Goal: Task Accomplishment & Management: Complete application form

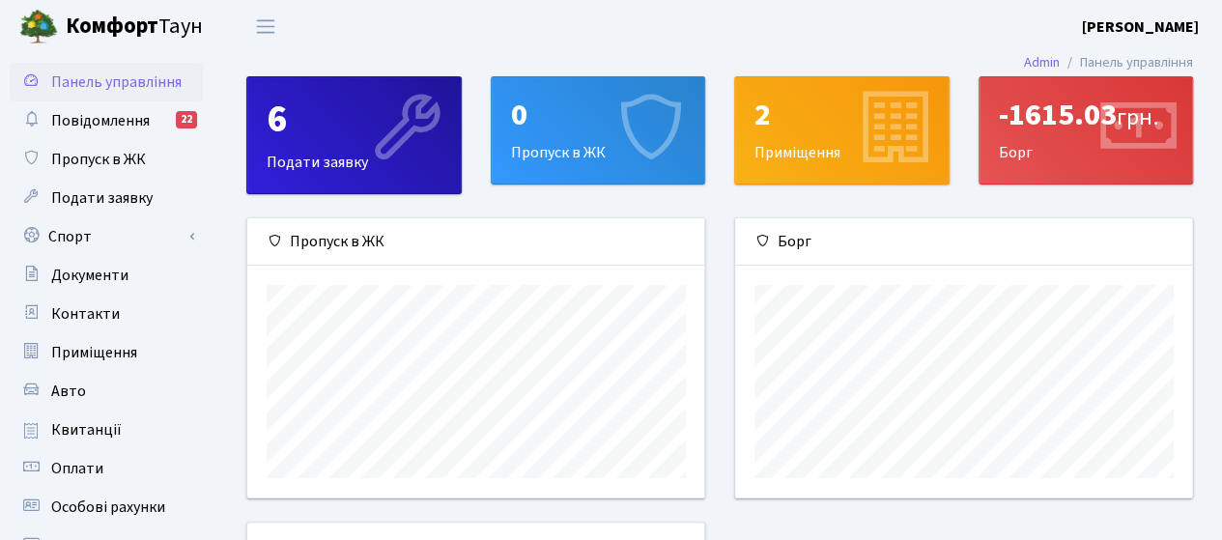
scroll to position [278, 458]
click at [72, 163] on span "Пропуск в ЖК" at bounding box center [98, 159] width 95 height 21
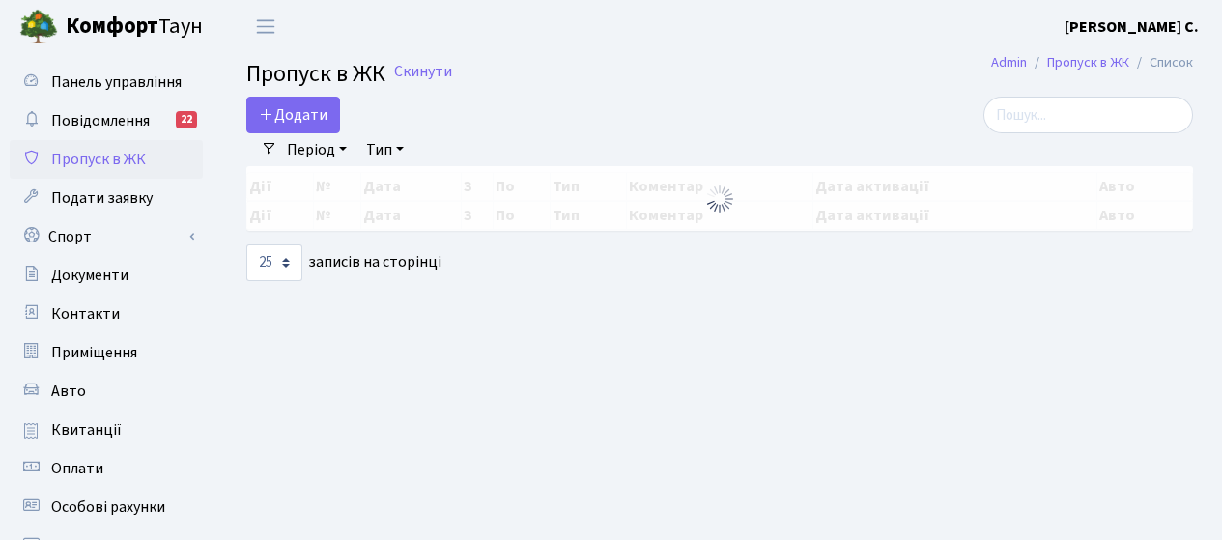
select select "25"
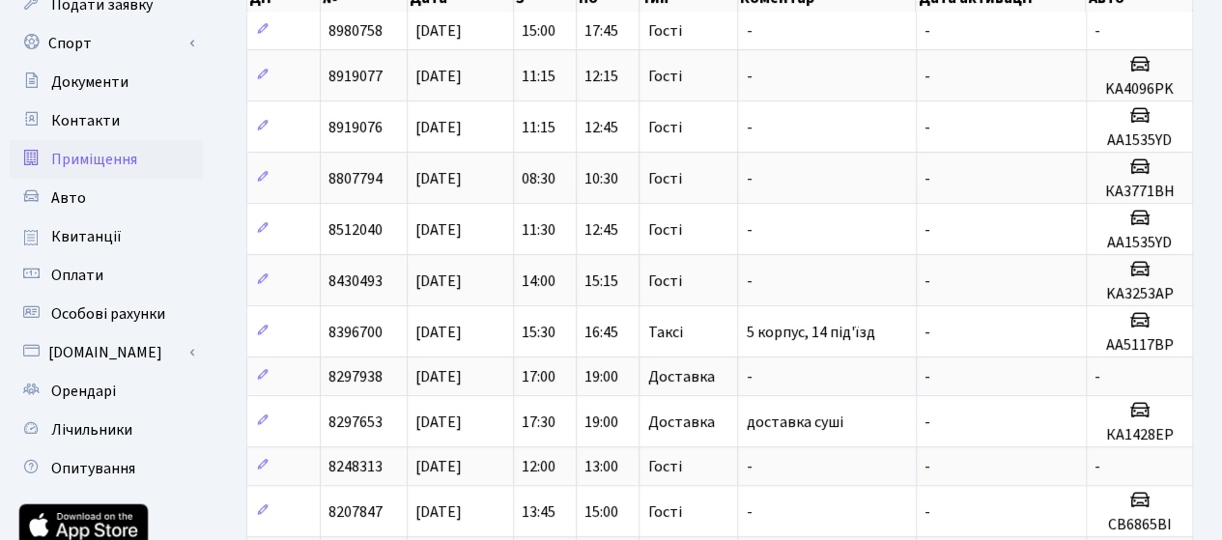
scroll to position [290, 0]
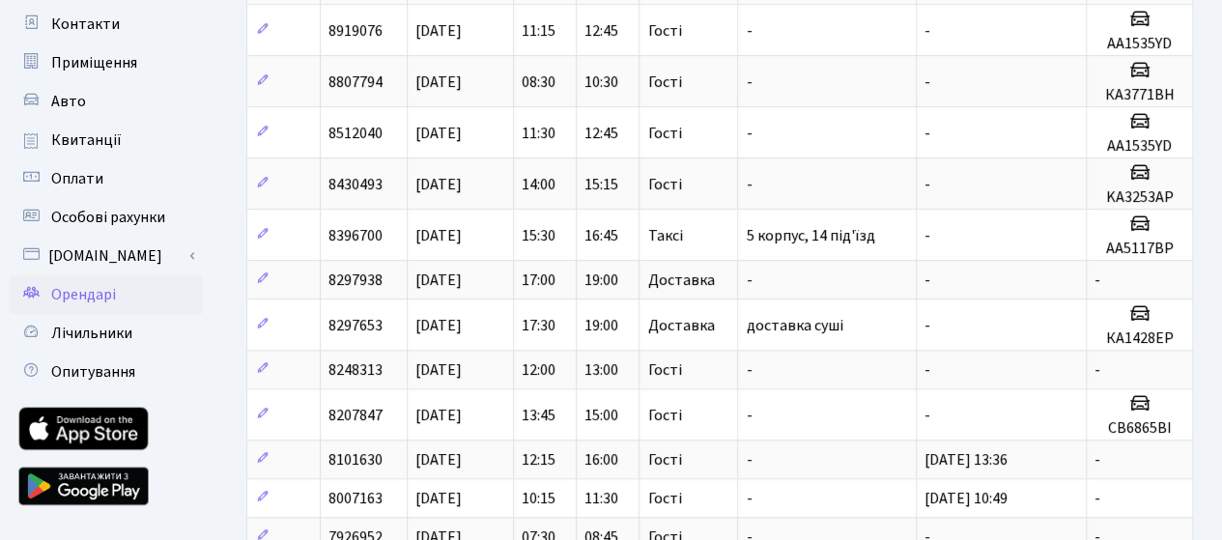
click at [66, 296] on span "Орендарі" at bounding box center [83, 294] width 65 height 21
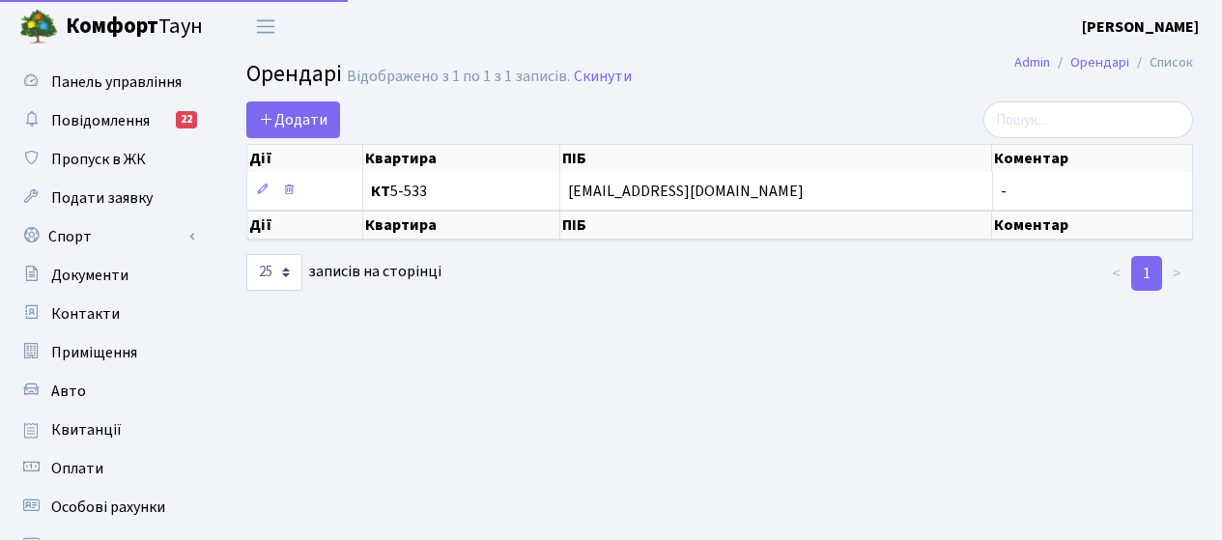
select select "25"
click at [306, 121] on span "Додати" at bounding box center [293, 119] width 69 height 21
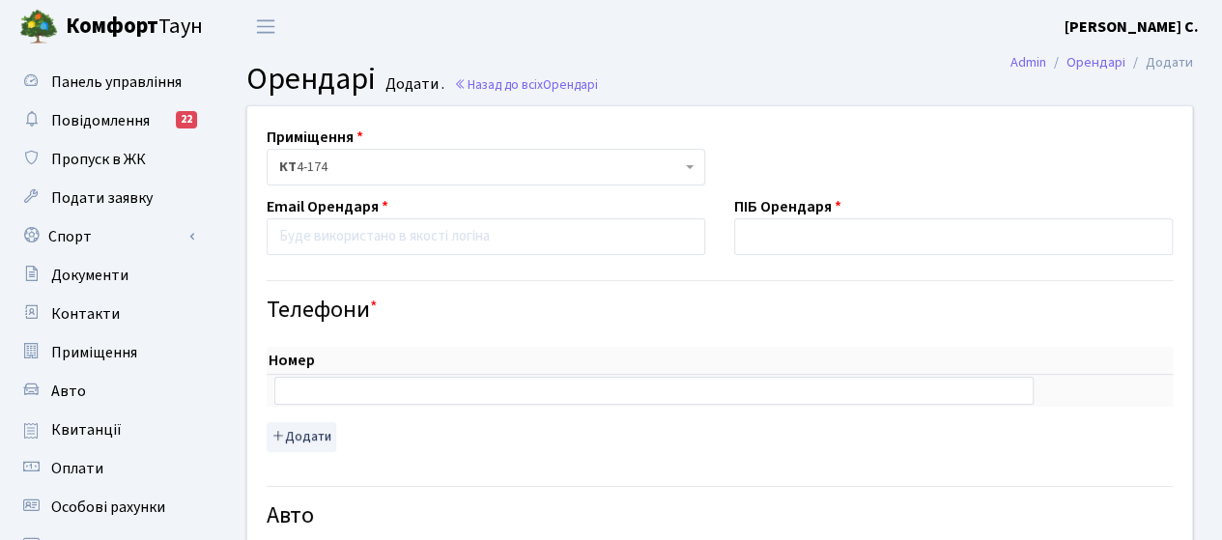
click at [622, 167] on span "КТ 4-174" at bounding box center [480, 166] width 402 height 19
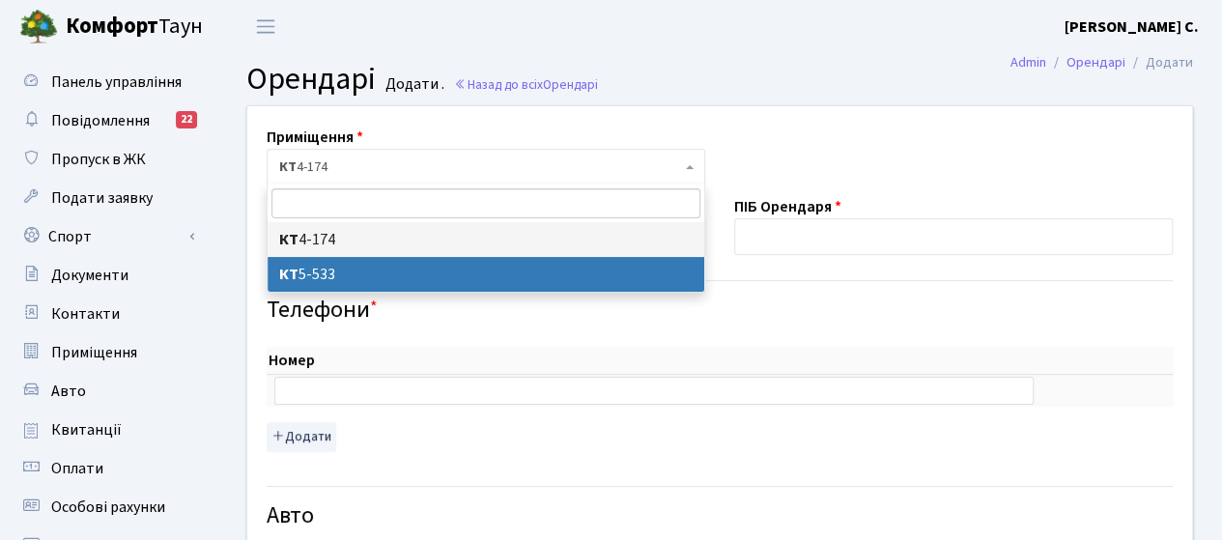
select select "1999"
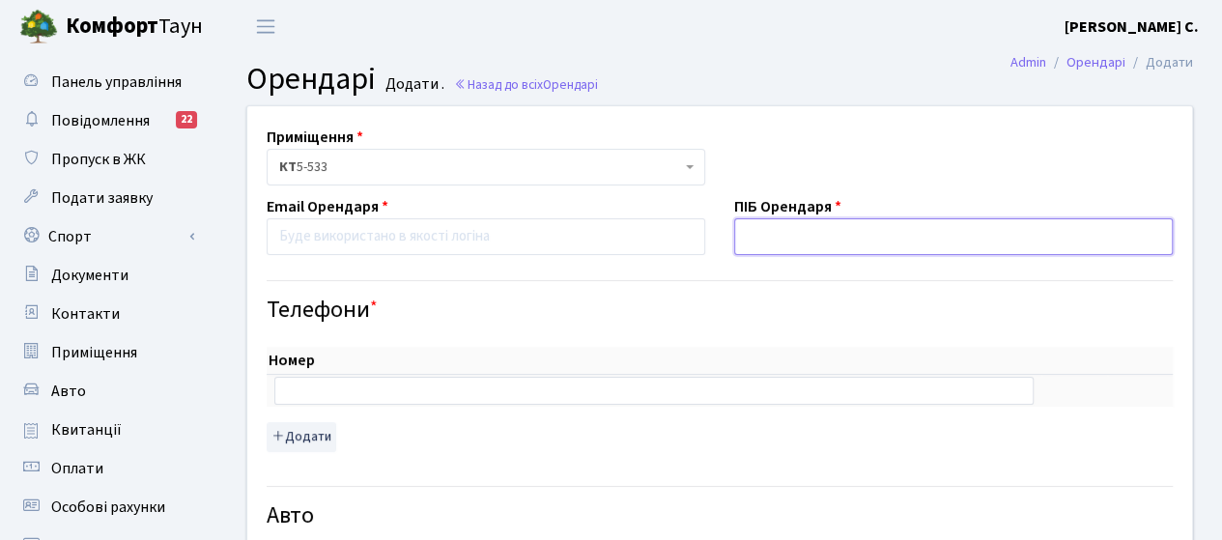
click at [789, 241] on input "text" at bounding box center [953, 236] width 438 height 37
type input "J"
type input "Ольга Єрмакова"
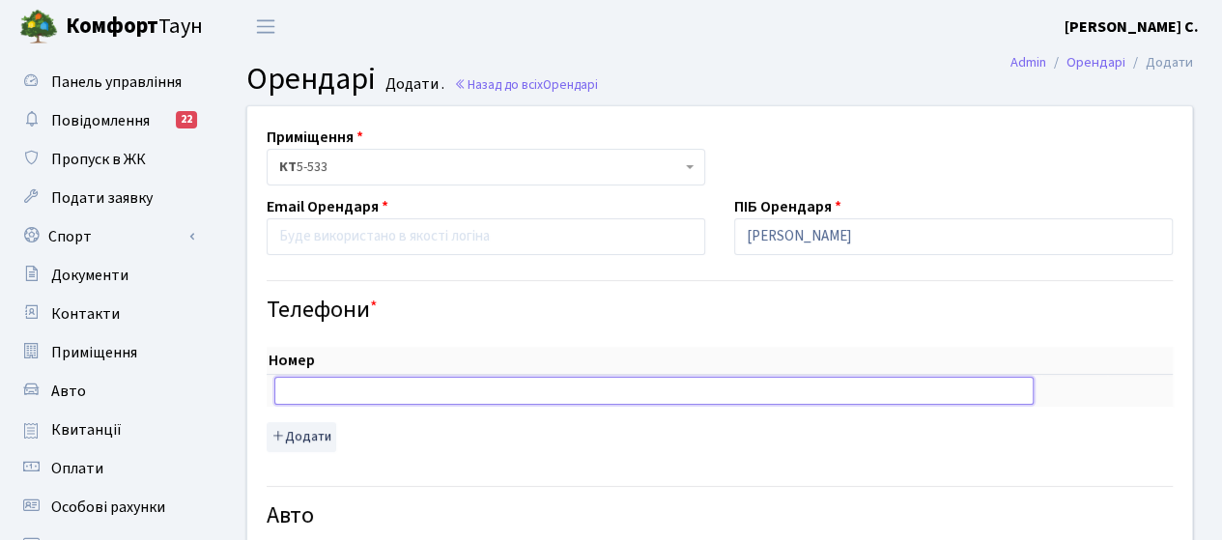
click at [316, 391] on input "text" at bounding box center [653, 390] width 759 height 27
type input "+380953518909"
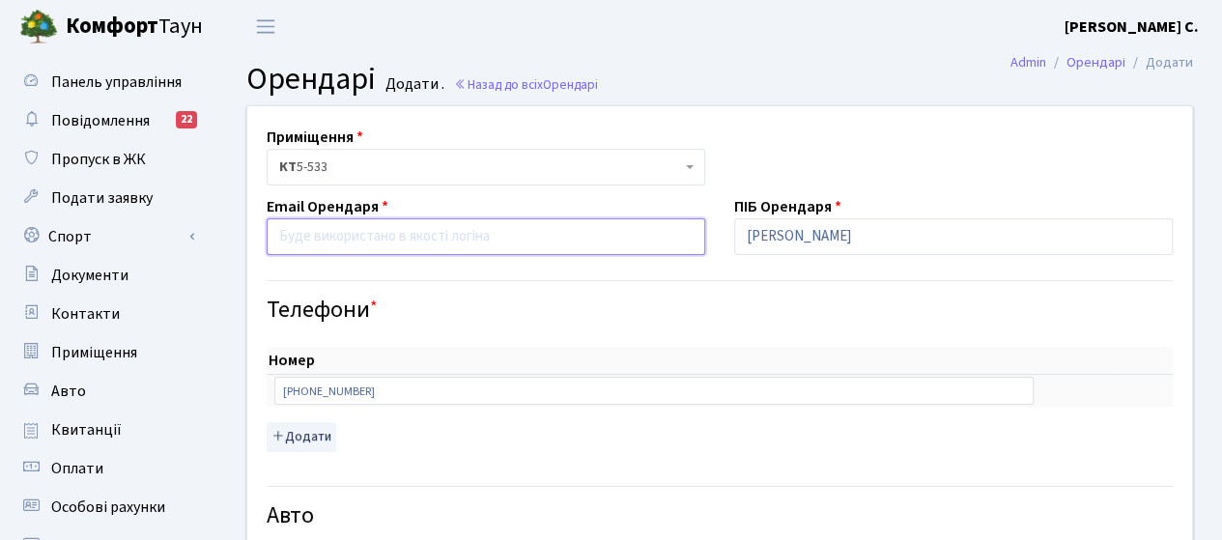
click at [313, 229] on input "email" at bounding box center [486, 236] width 438 height 37
type input "ь"
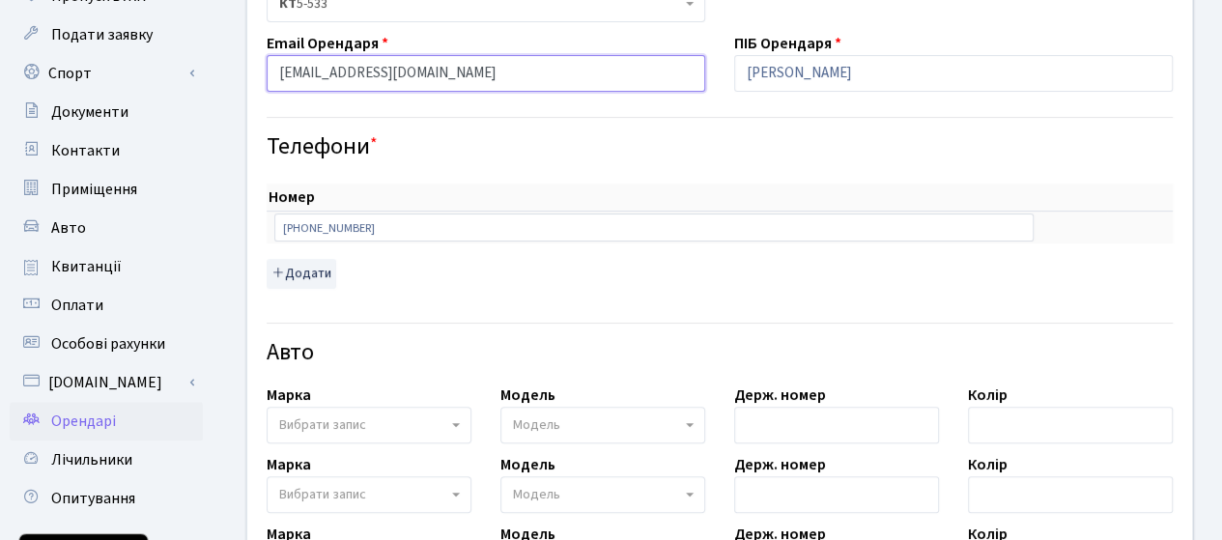
scroll to position [193, 0]
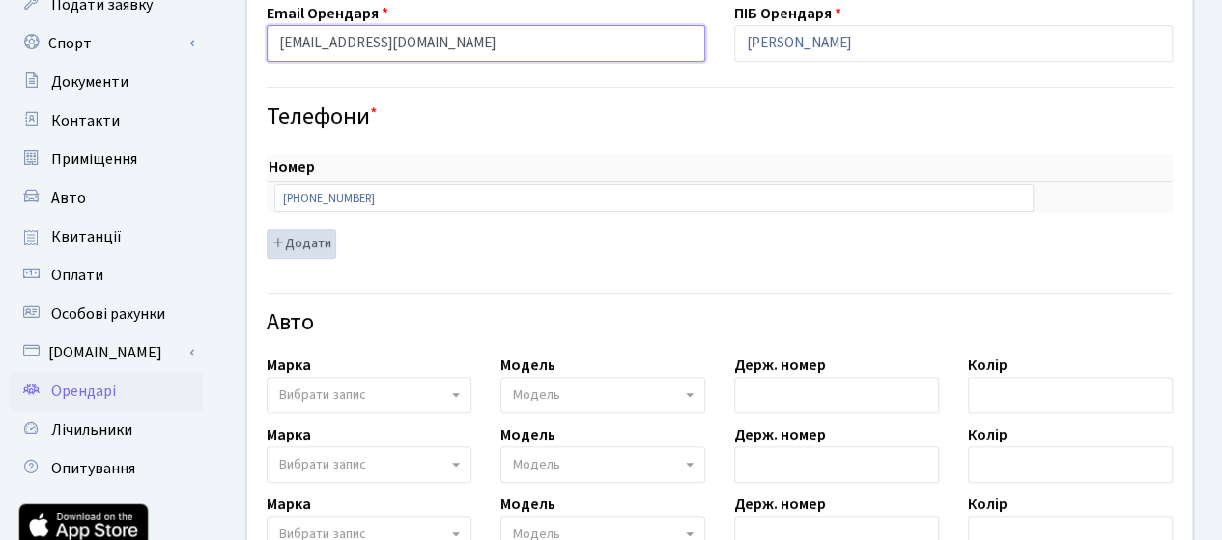
type input "morkovkaolya0509@gmail.com"
click at [295, 244] on button "Додати" at bounding box center [302, 244] width 70 height 30
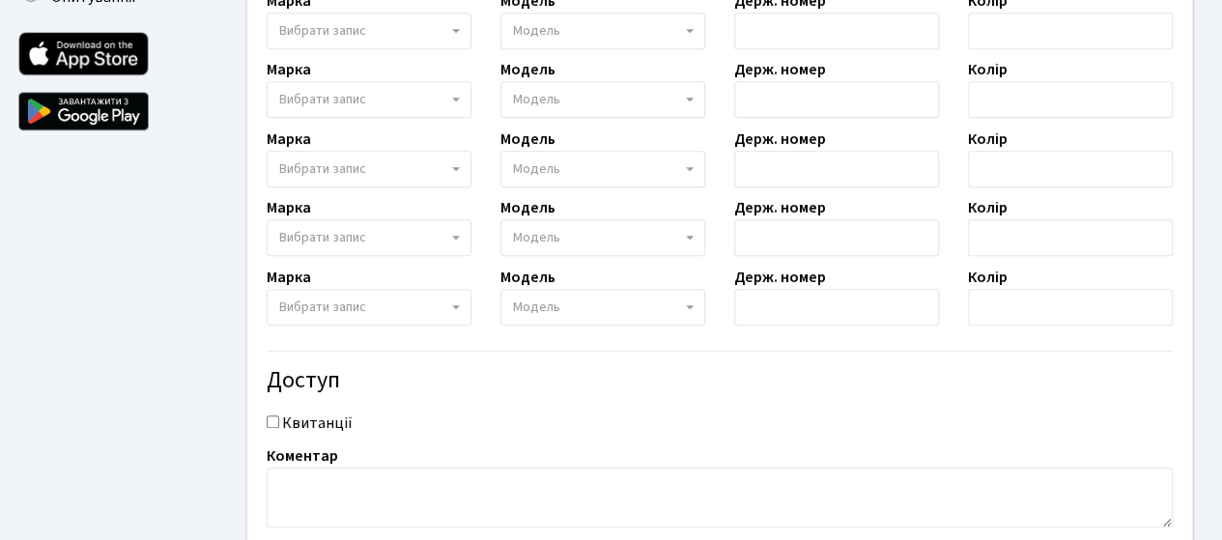
scroll to position [792, 0]
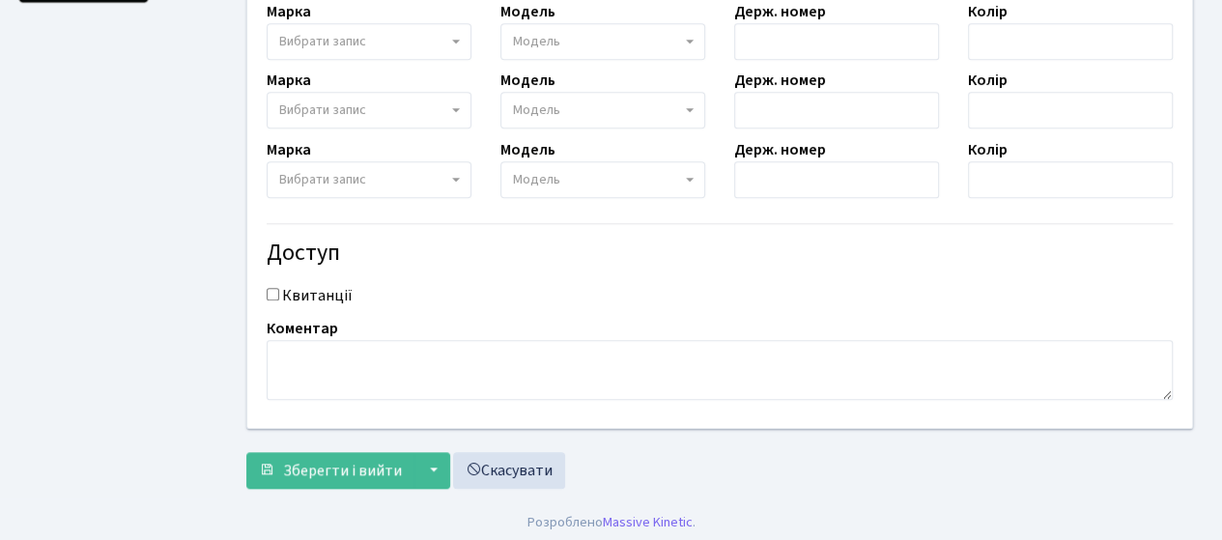
click at [273, 288] on input "Квитанції" at bounding box center [273, 294] width 13 height 13
checkbox input "true"
click at [346, 469] on span "Зберегти і вийти" at bounding box center [342, 470] width 119 height 21
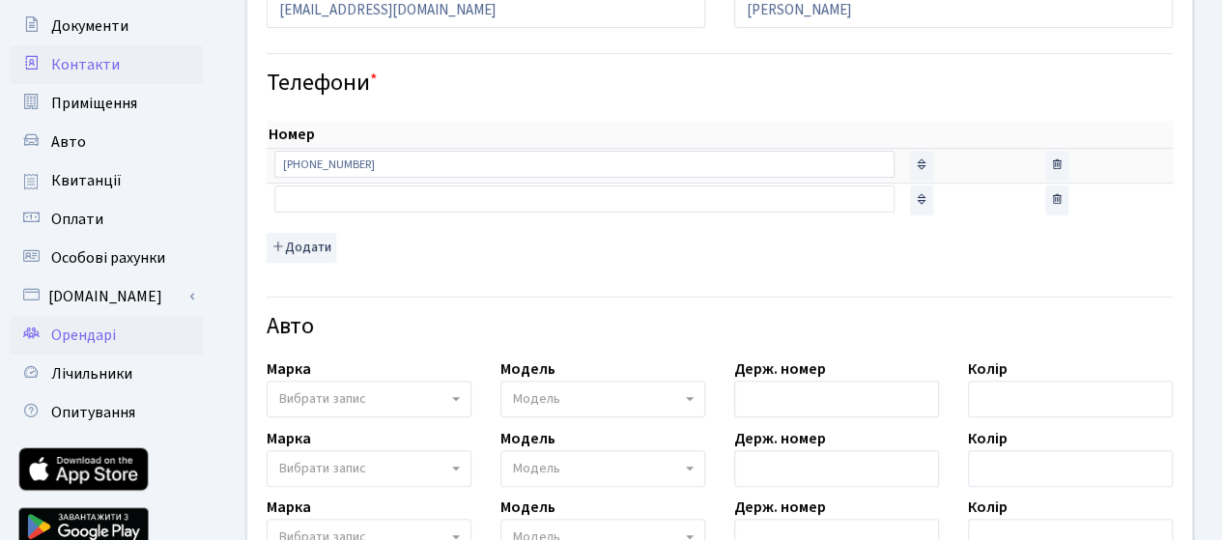
scroll to position [290, 0]
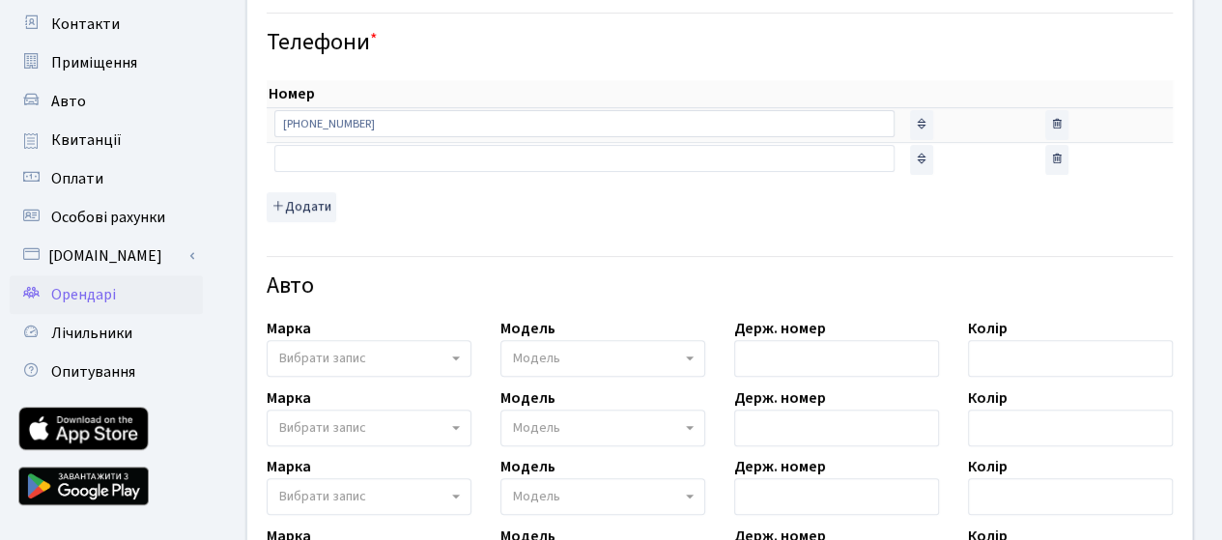
click at [78, 293] on span "Орендарі" at bounding box center [83, 294] width 65 height 21
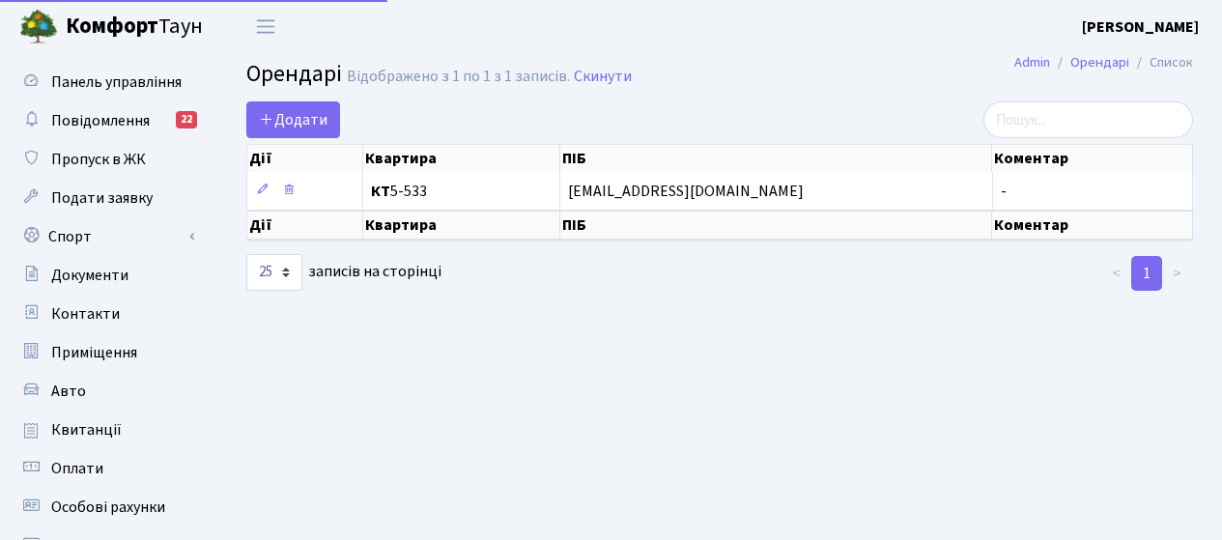
select select "25"
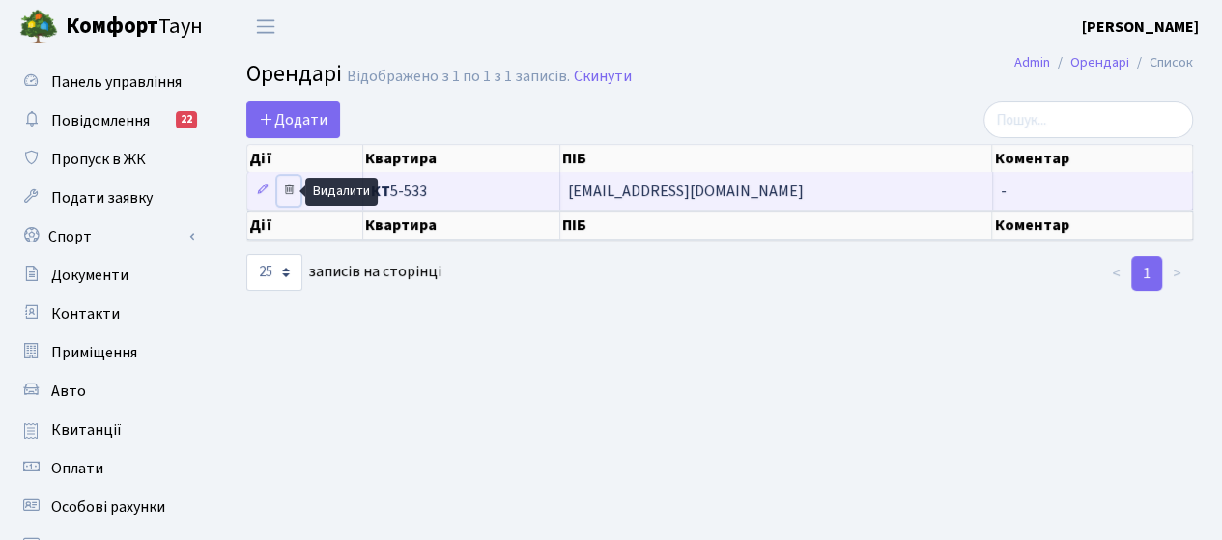
click at [286, 186] on icon at bounding box center [289, 190] width 14 height 14
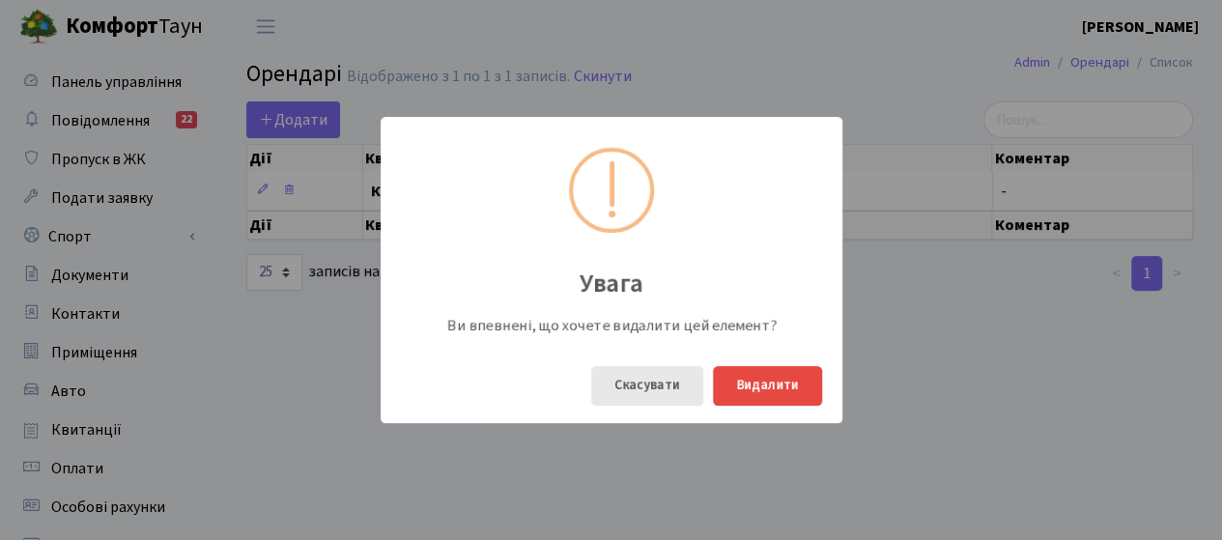
click at [623, 385] on button "Скасувати" at bounding box center [647, 386] width 112 height 40
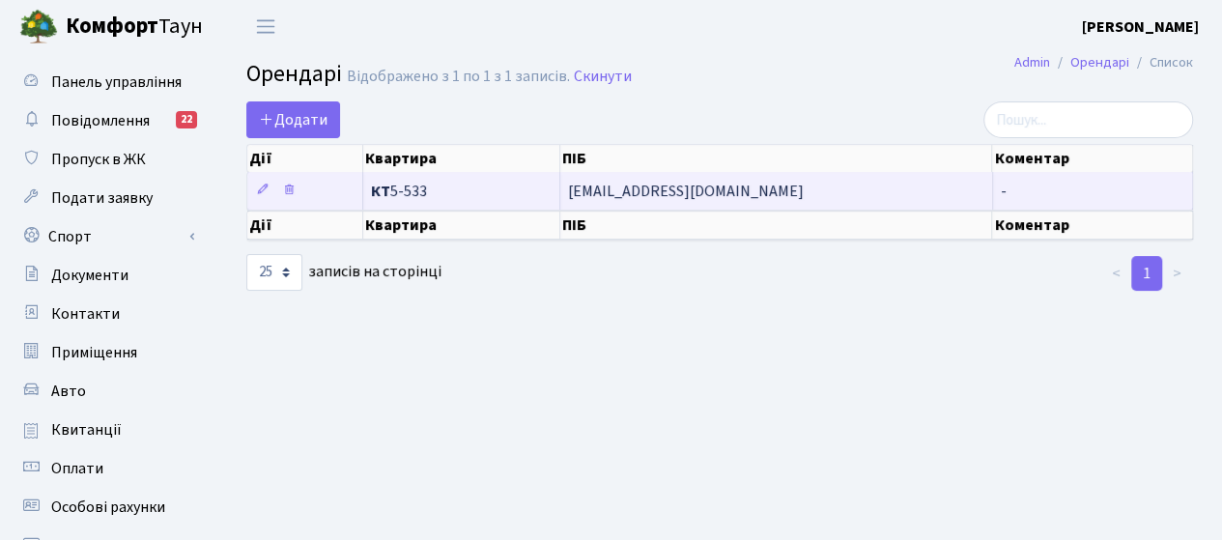
click at [643, 186] on span "[EMAIL_ADDRESS][DOMAIN_NAME]" at bounding box center [776, 190] width 416 height 15
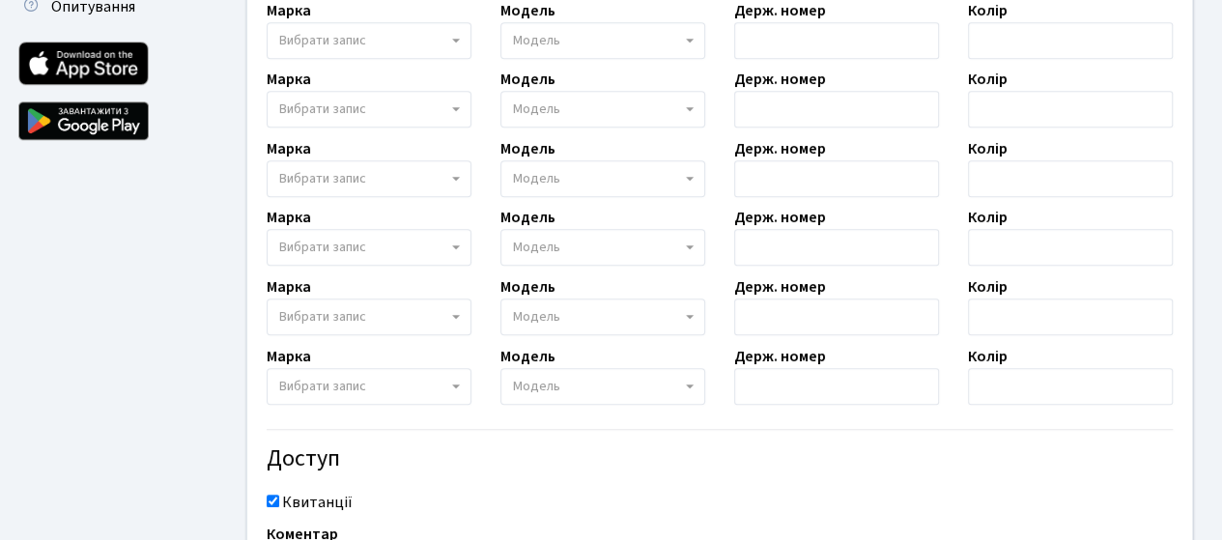
scroll to position [475, 0]
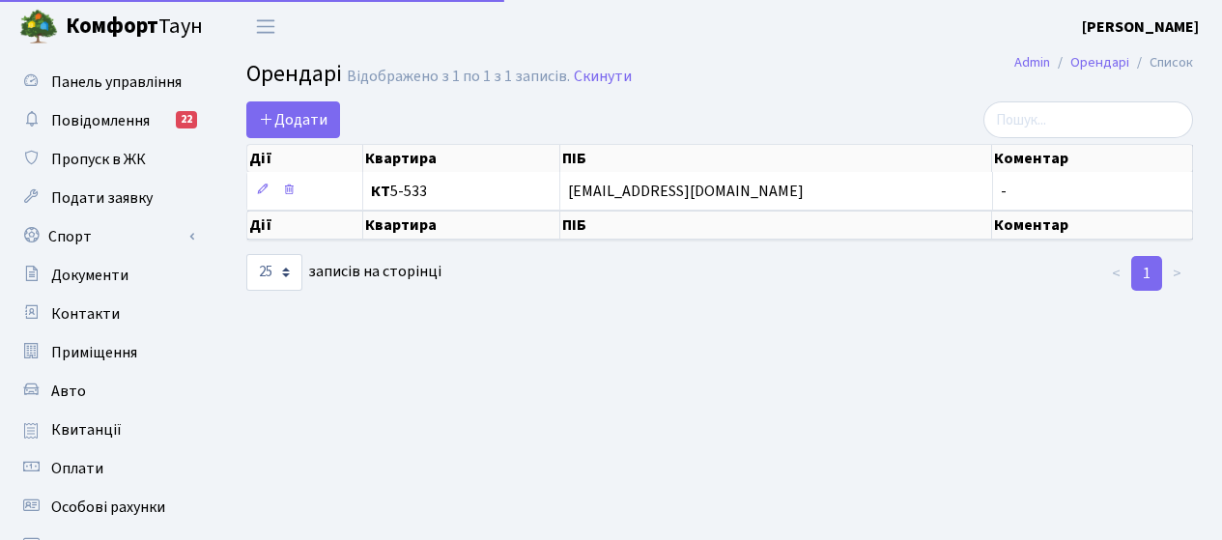
select select "25"
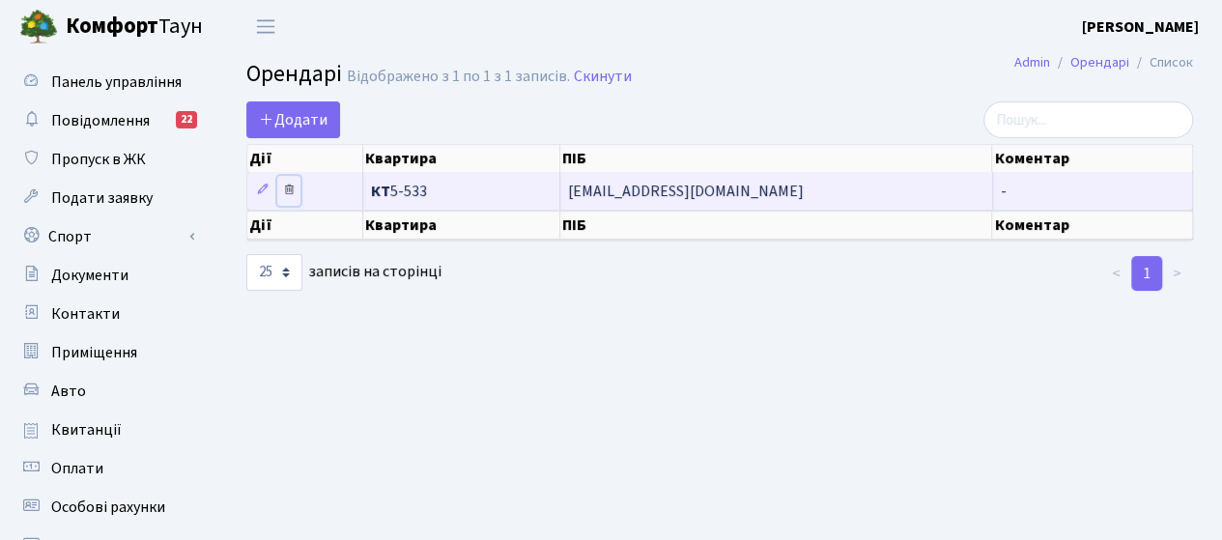
click at [289, 193] on icon at bounding box center [289, 190] width 14 height 14
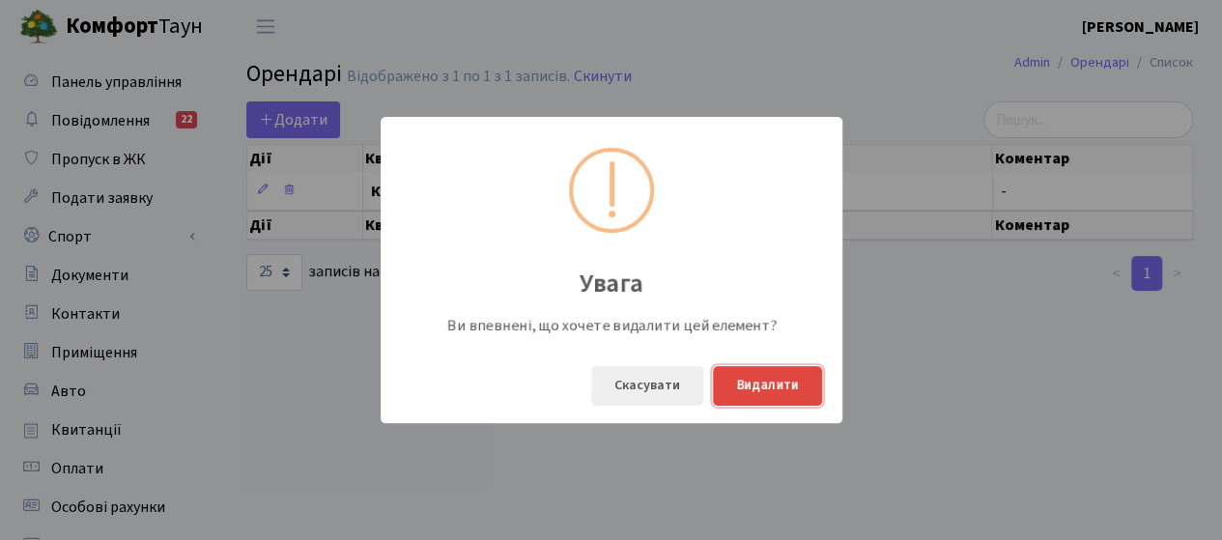
click at [744, 387] on button "Видалити" at bounding box center [767, 386] width 109 height 40
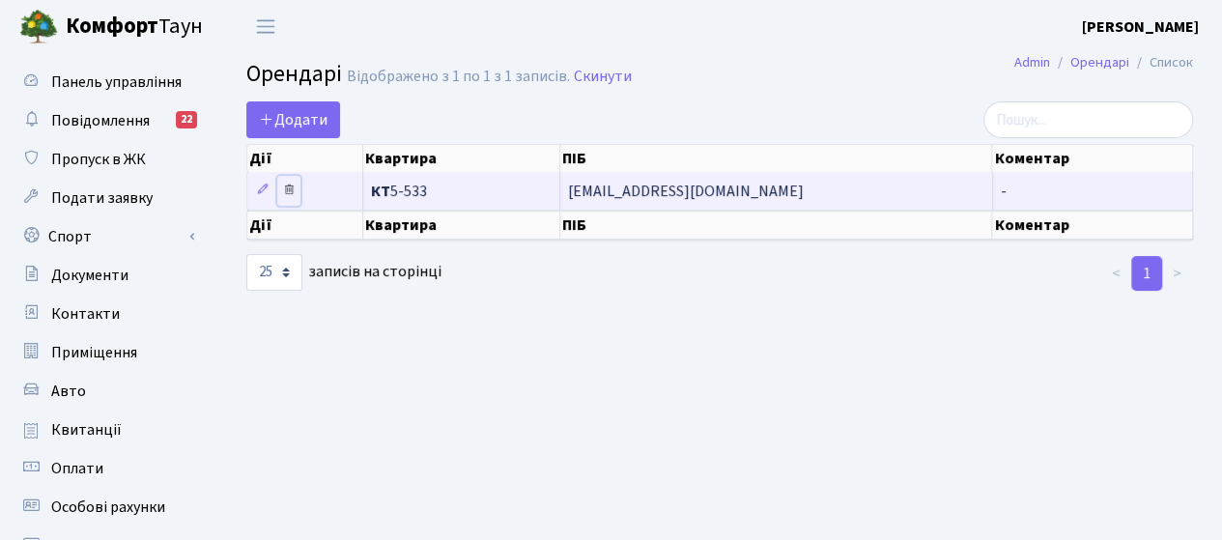
click at [286, 190] on icon at bounding box center [289, 190] width 14 height 14
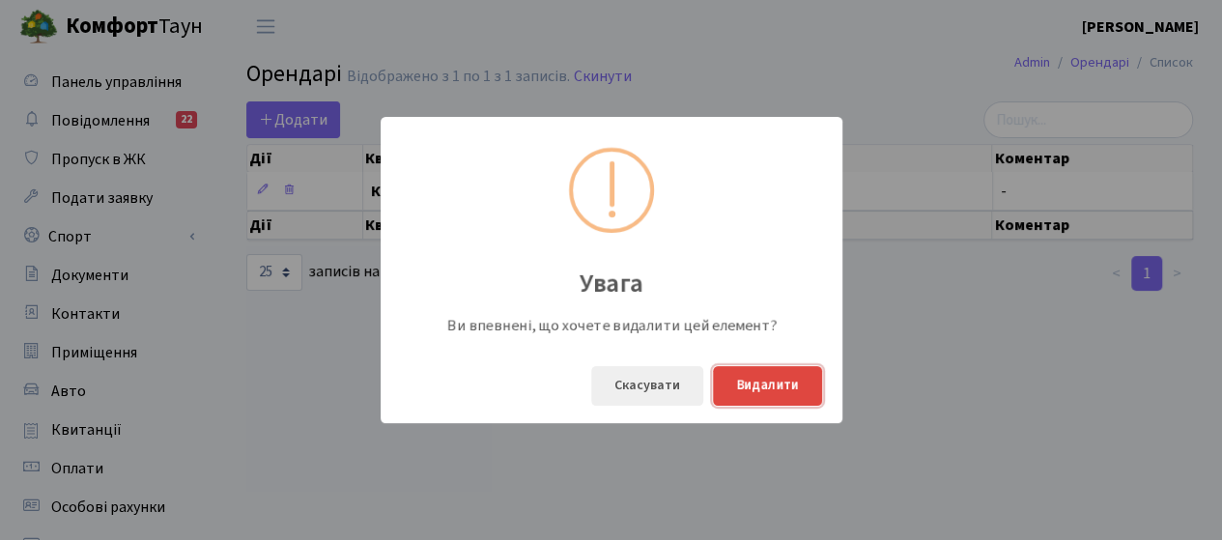
click at [763, 383] on button "Видалити" at bounding box center [767, 386] width 109 height 40
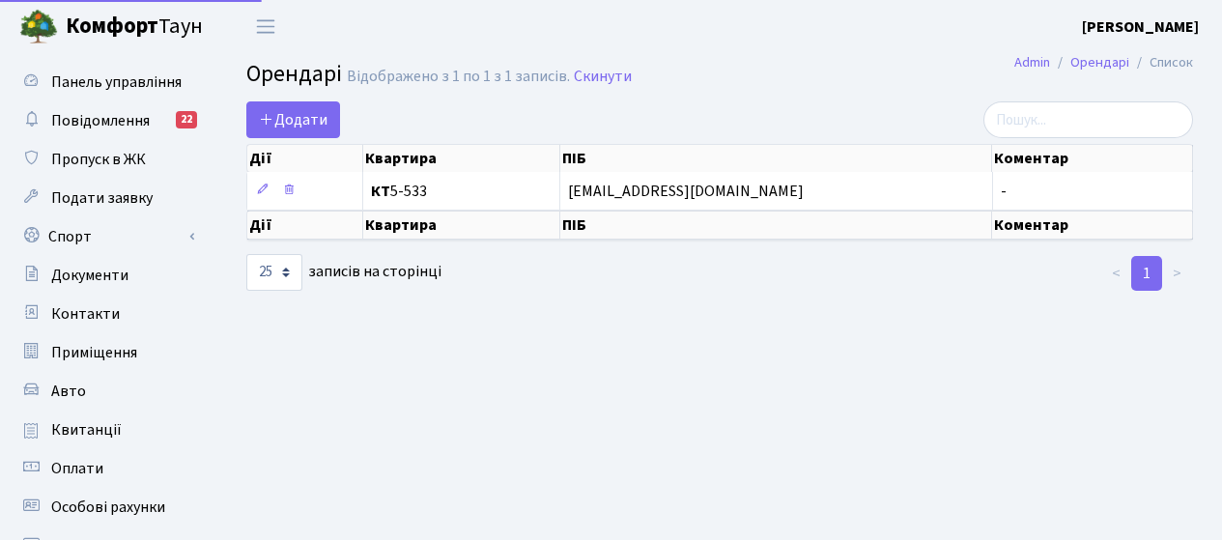
select select "25"
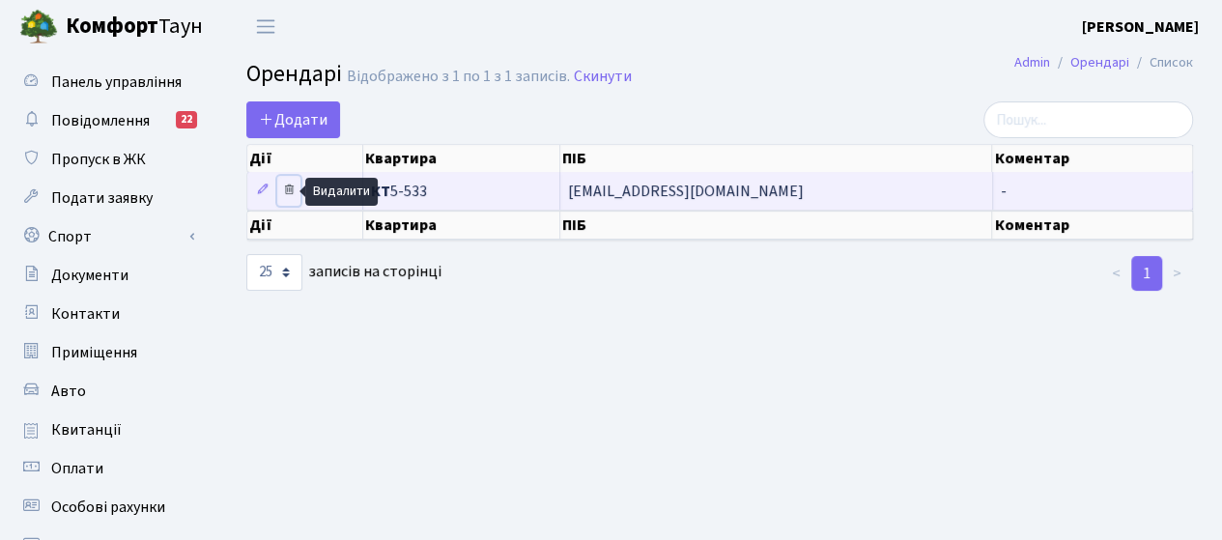
click at [288, 191] on icon at bounding box center [289, 190] width 14 height 14
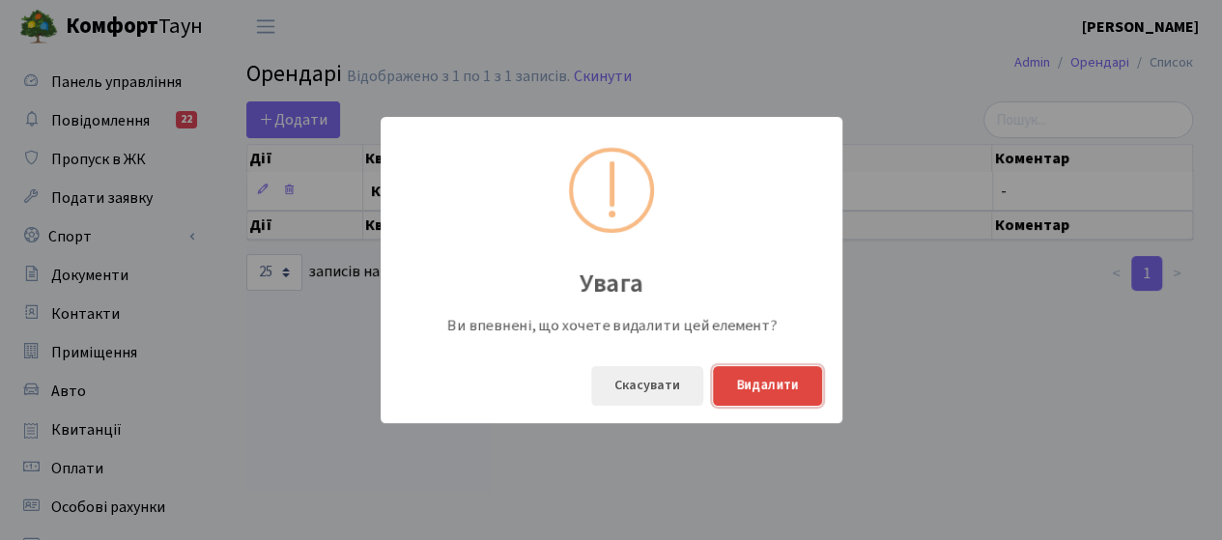
click at [788, 391] on button "Видалити" at bounding box center [767, 386] width 109 height 40
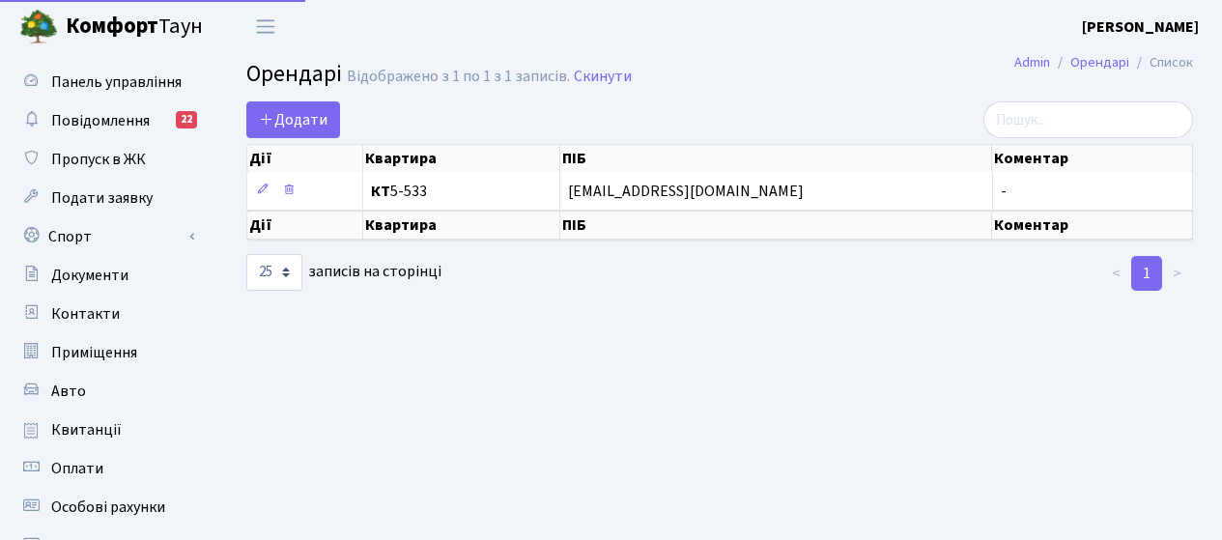
select select "25"
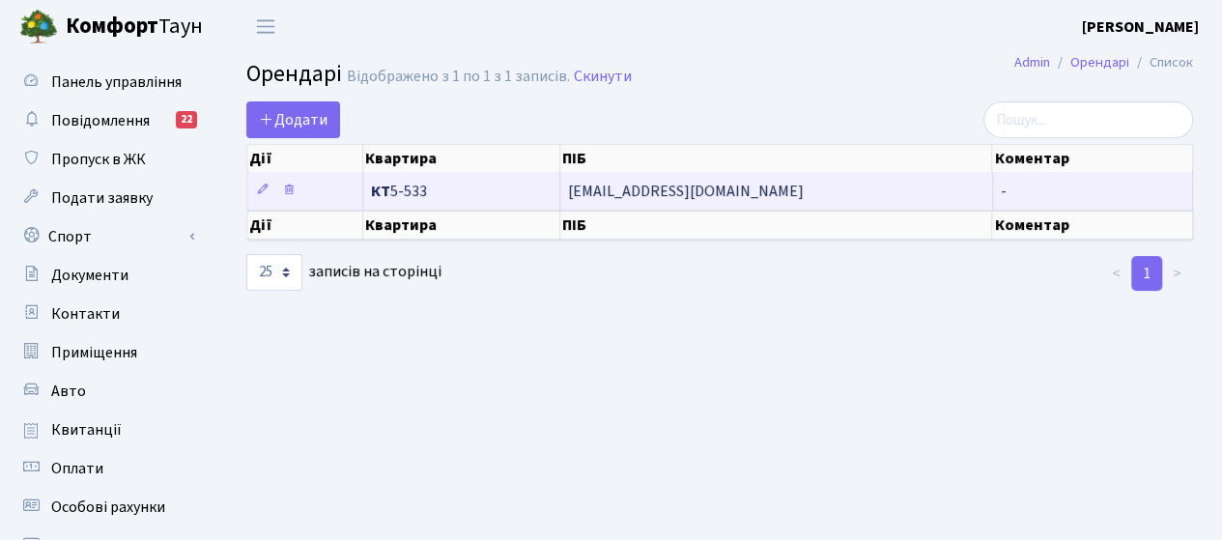
click at [651, 186] on span "[EMAIL_ADDRESS][DOMAIN_NAME]" at bounding box center [776, 190] width 416 height 15
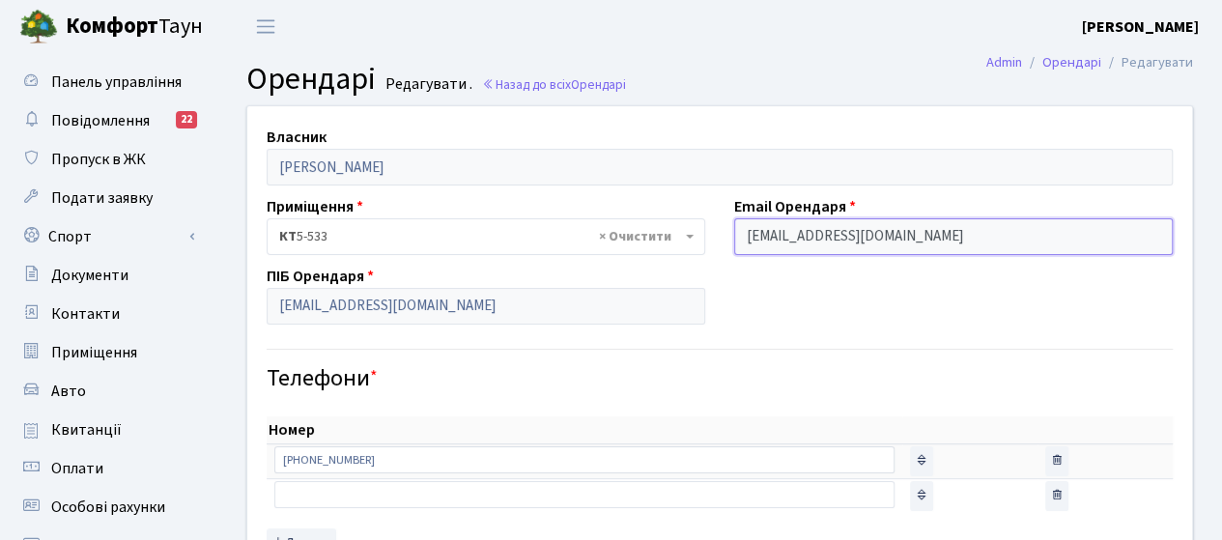
drag, startPoint x: 939, startPoint y: 240, endPoint x: 672, endPoint y: 229, distance: 266.8
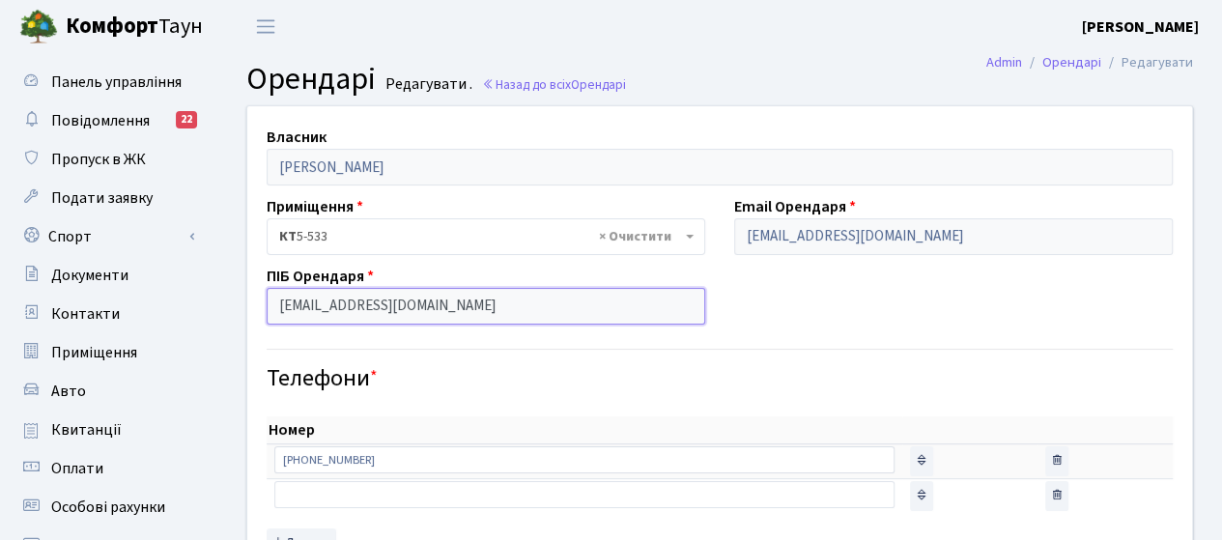
click at [411, 312] on input "[EMAIL_ADDRESS][DOMAIN_NAME]" at bounding box center [486, 306] width 438 height 37
click at [470, 305] on input "[EMAIL_ADDRESS][DOMAIN_NAME]" at bounding box center [486, 306] width 438 height 37
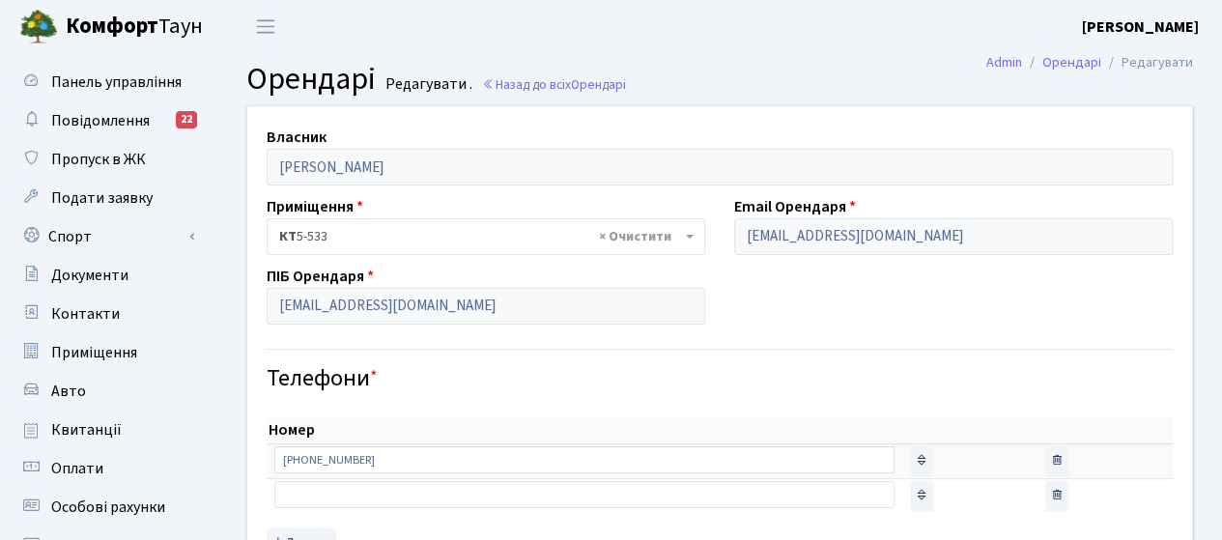
click at [96, 28] on b "Комфорт" at bounding box center [112, 26] width 93 height 31
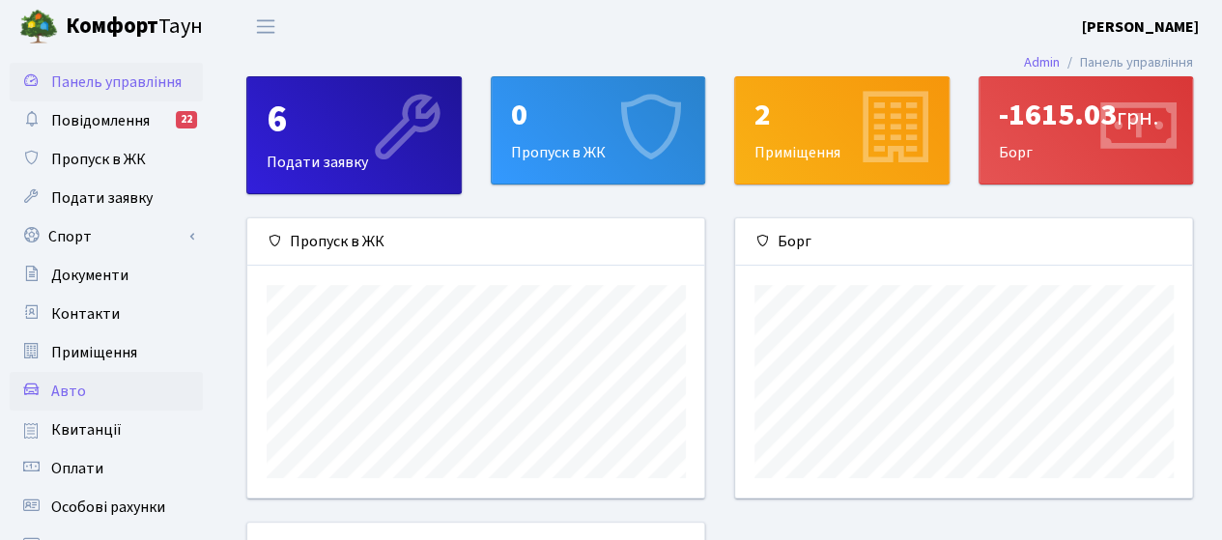
scroll to position [290, 0]
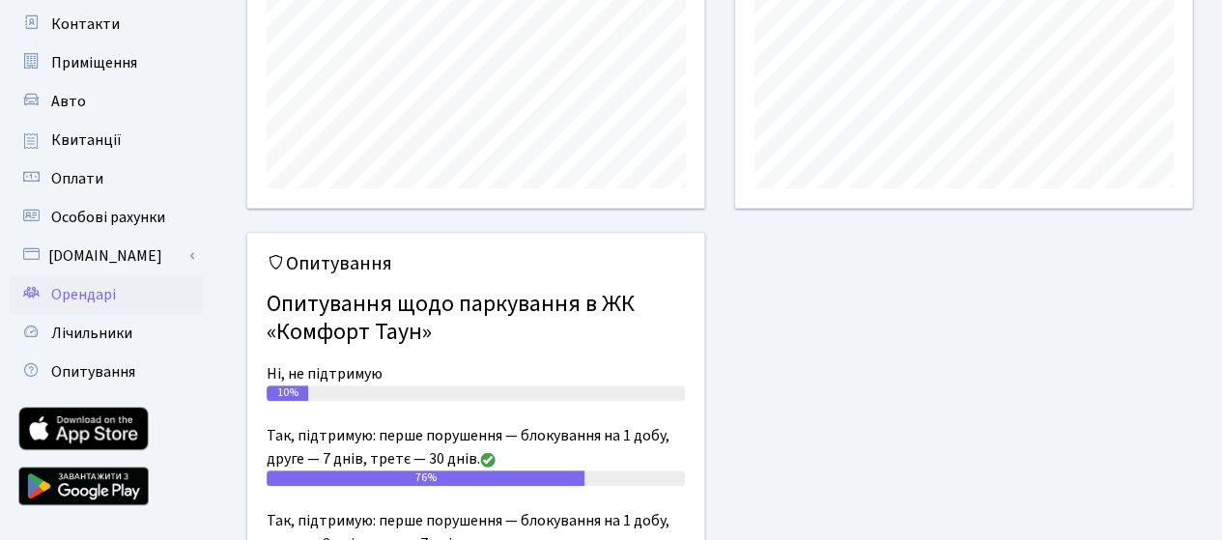
click at [75, 296] on span "Орендарі" at bounding box center [83, 294] width 65 height 21
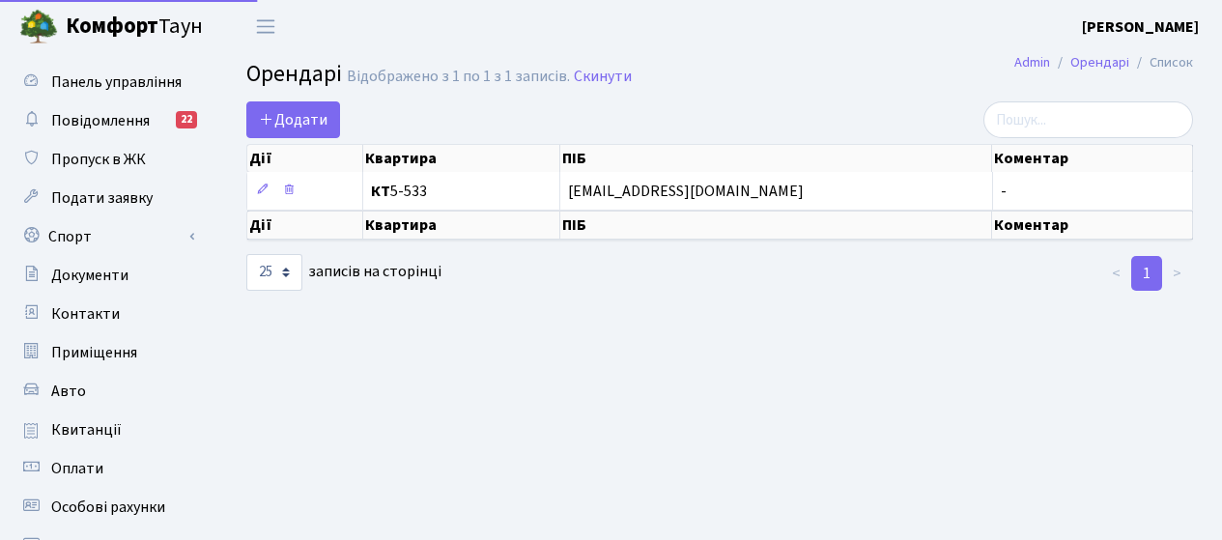
select select "25"
click at [599, 76] on link "Скинути" at bounding box center [603, 77] width 58 height 18
select select "25"
click at [301, 120] on span "Додати" at bounding box center [293, 119] width 69 height 21
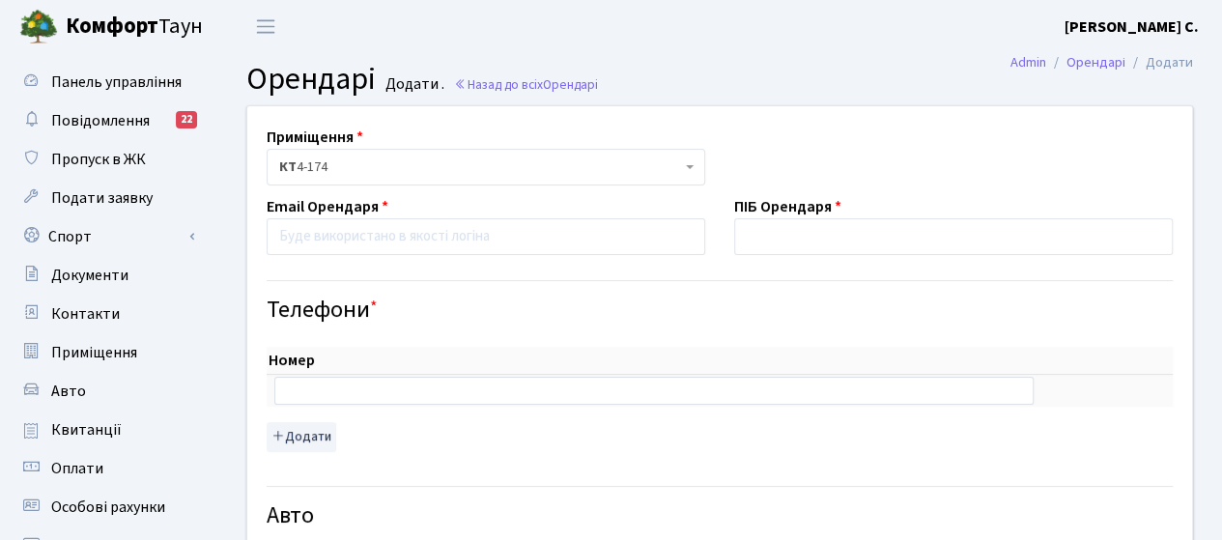
click at [686, 169] on span "КТ 4-174" at bounding box center [486, 167] width 438 height 37
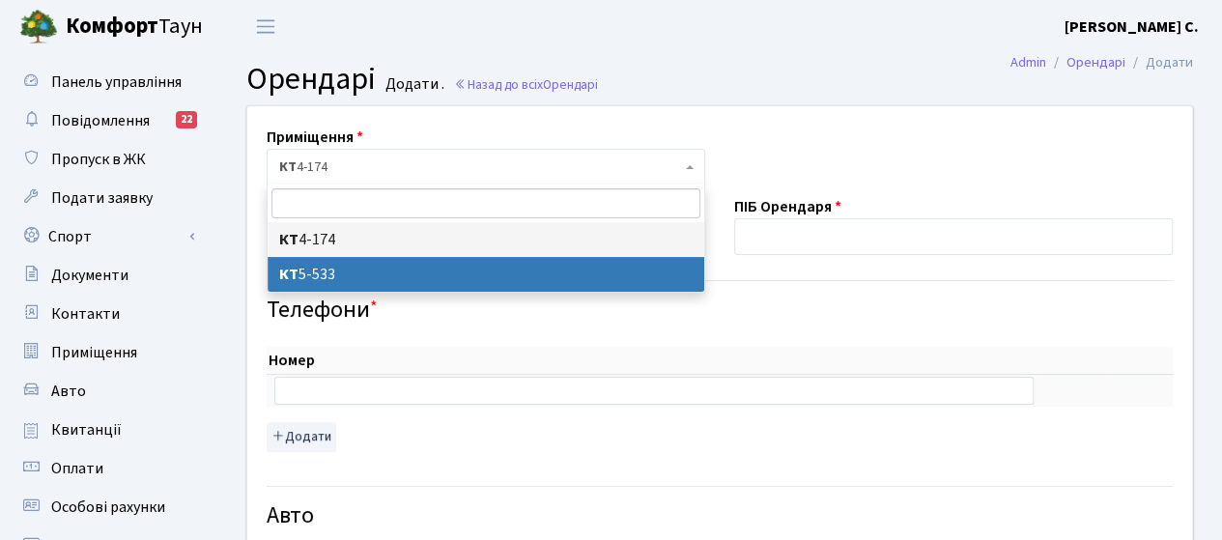
select select "1999"
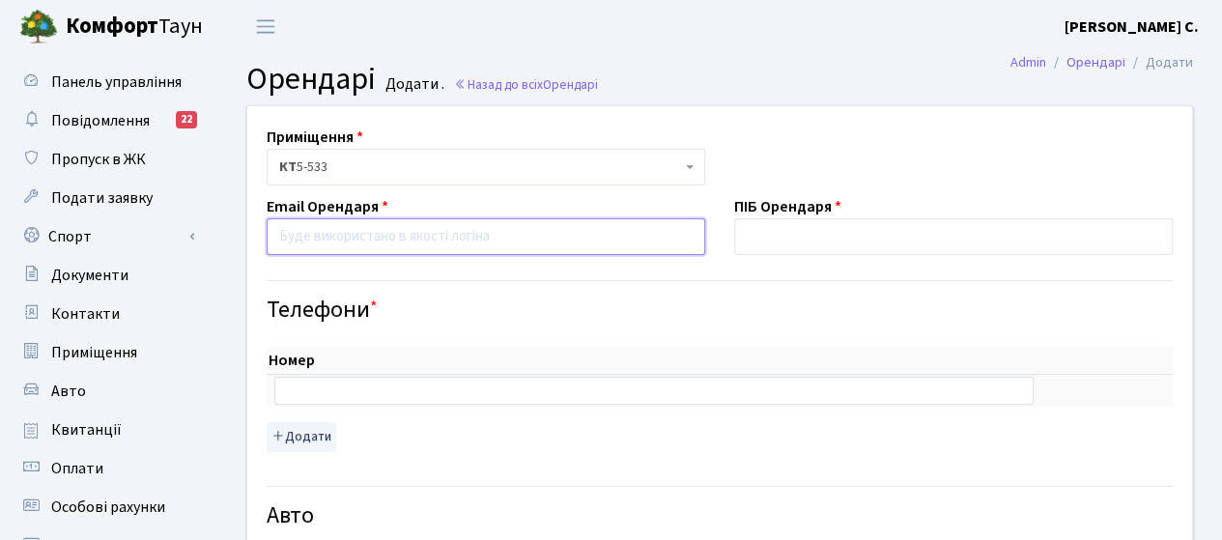
click at [334, 239] on input "email" at bounding box center [486, 236] width 438 height 37
type input "morkovkaolya0509@gmail.com"
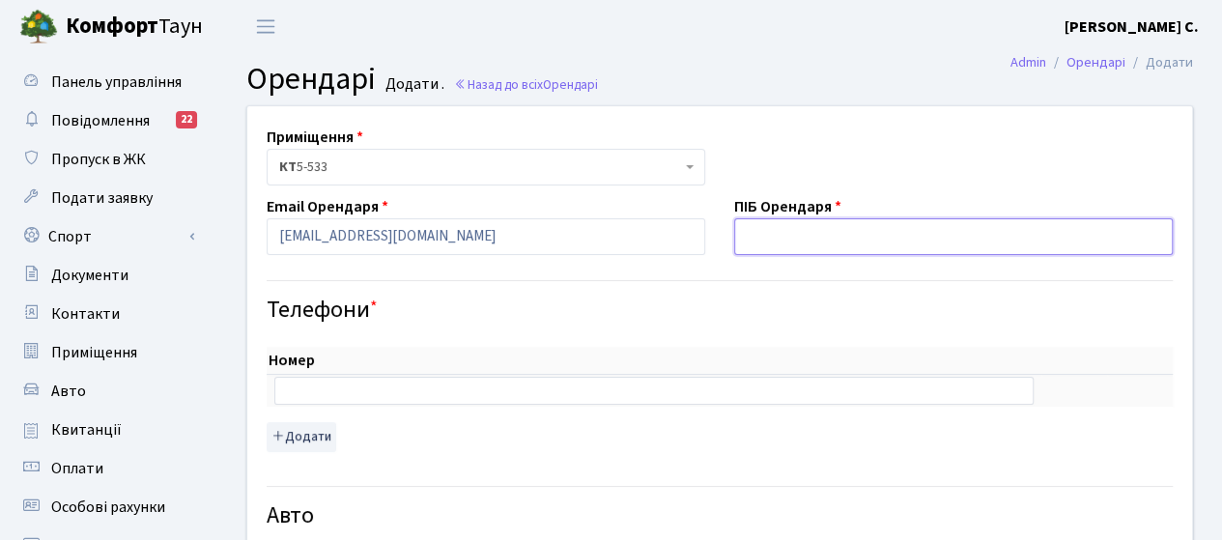
click at [820, 241] on input "text" at bounding box center [953, 236] width 438 height 37
type input "[PERSON_NAME]"
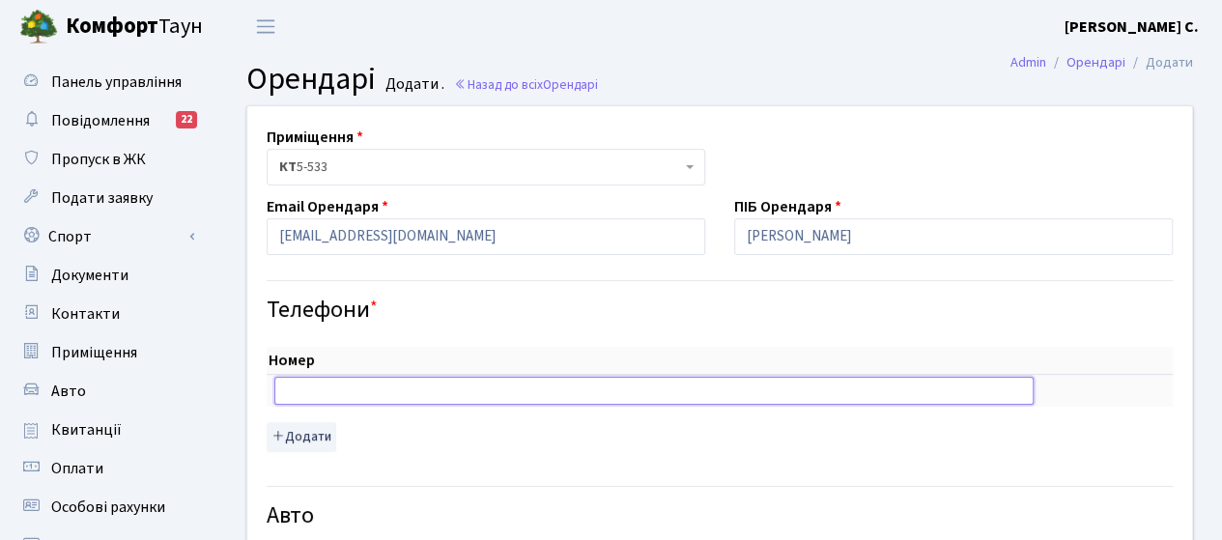
click at [323, 393] on input "text" at bounding box center [653, 390] width 759 height 27
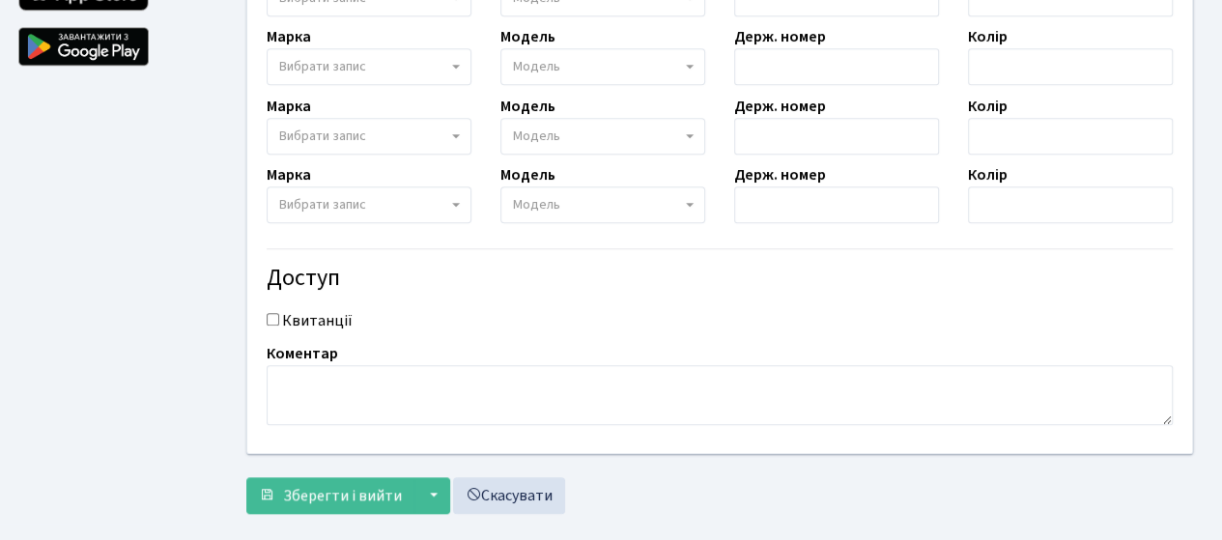
scroll to position [757, 0]
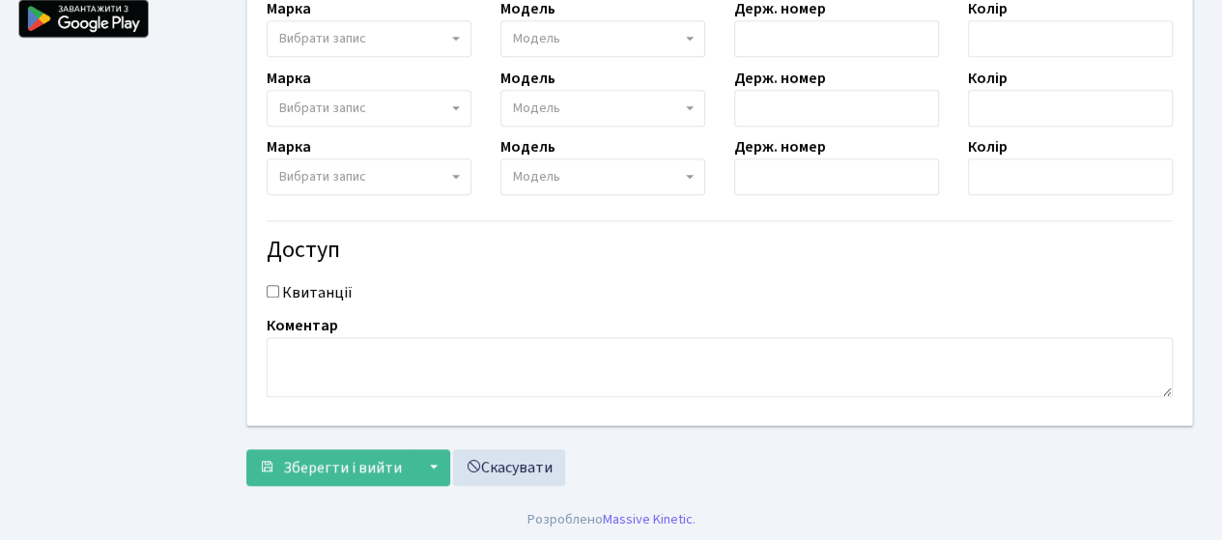
type input "[PHONE_NUMBER]"
click at [269, 287] on input "Квитанції" at bounding box center [273, 291] width 13 height 13
checkbox input "true"
click at [318, 465] on span "Зберегти і вийти" at bounding box center [342, 467] width 119 height 21
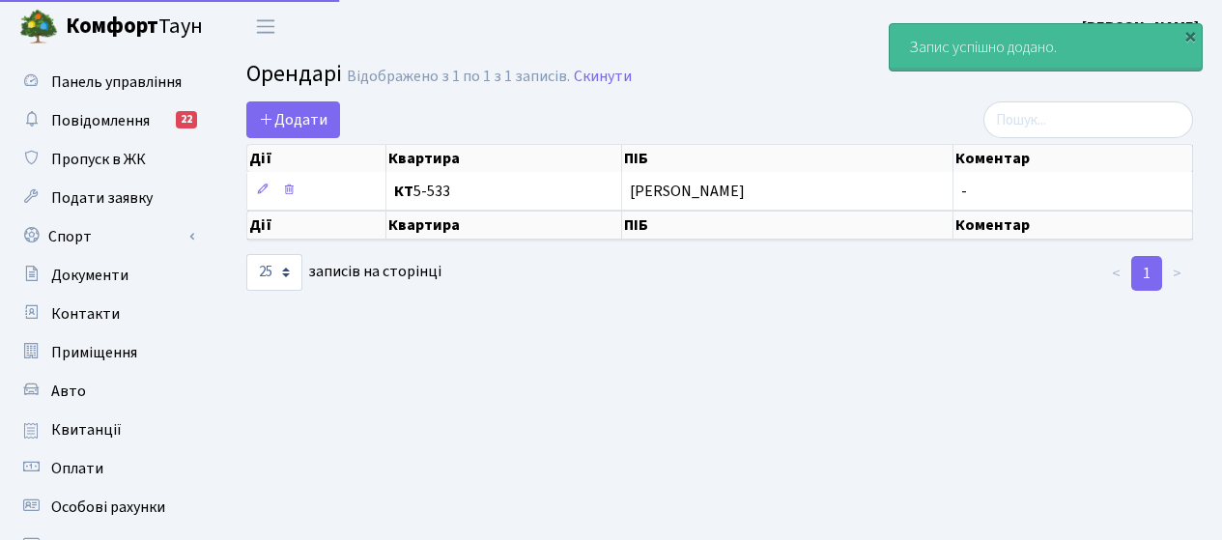
select select "25"
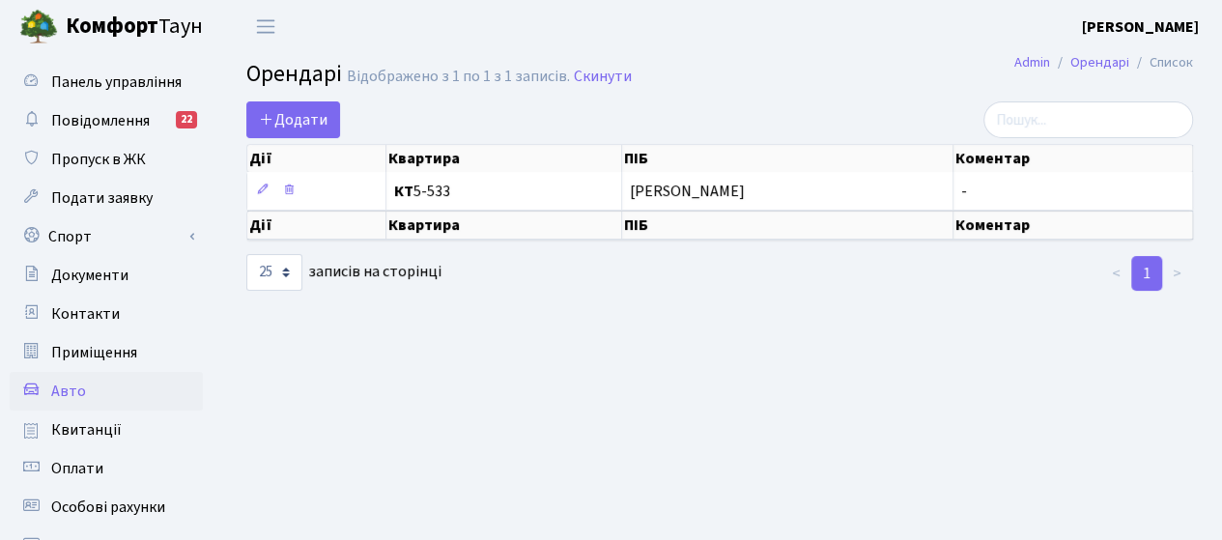
click at [73, 392] on span "Авто" at bounding box center [68, 390] width 35 height 21
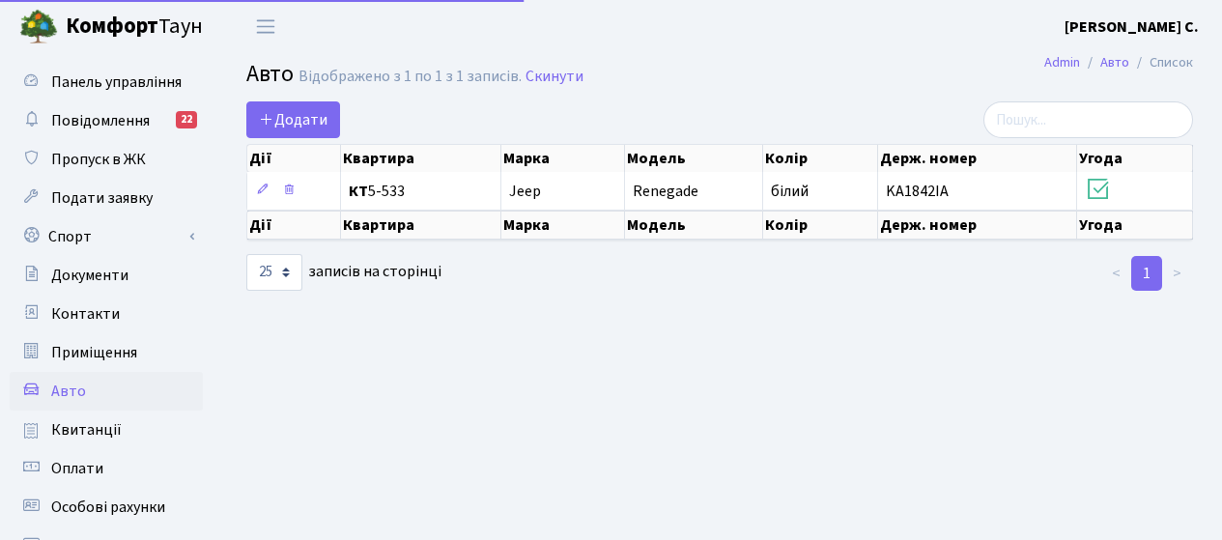
select select "25"
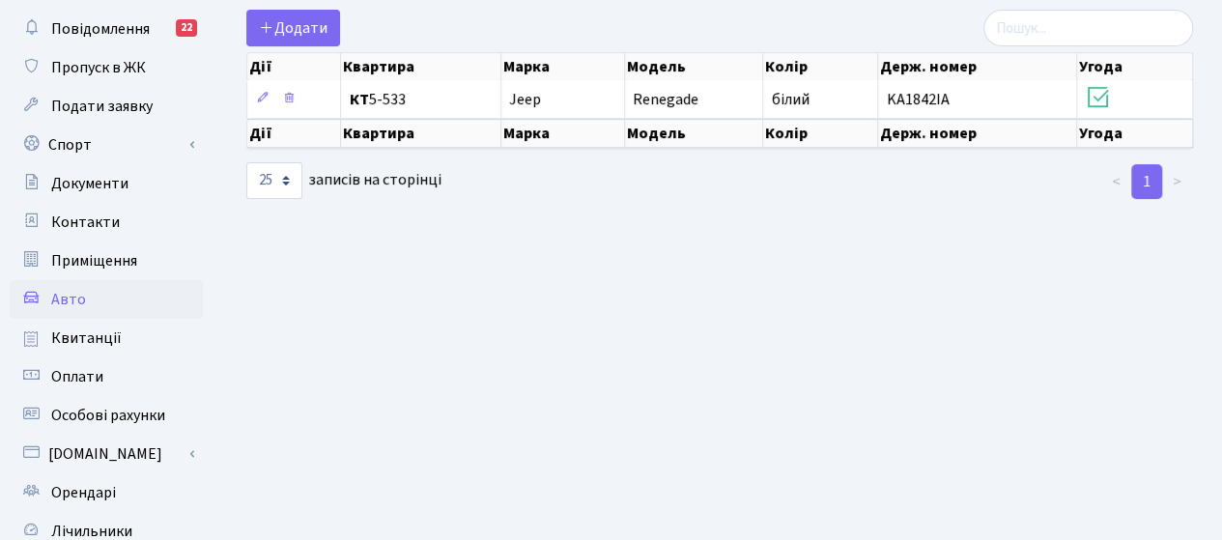
scroll to position [193, 0]
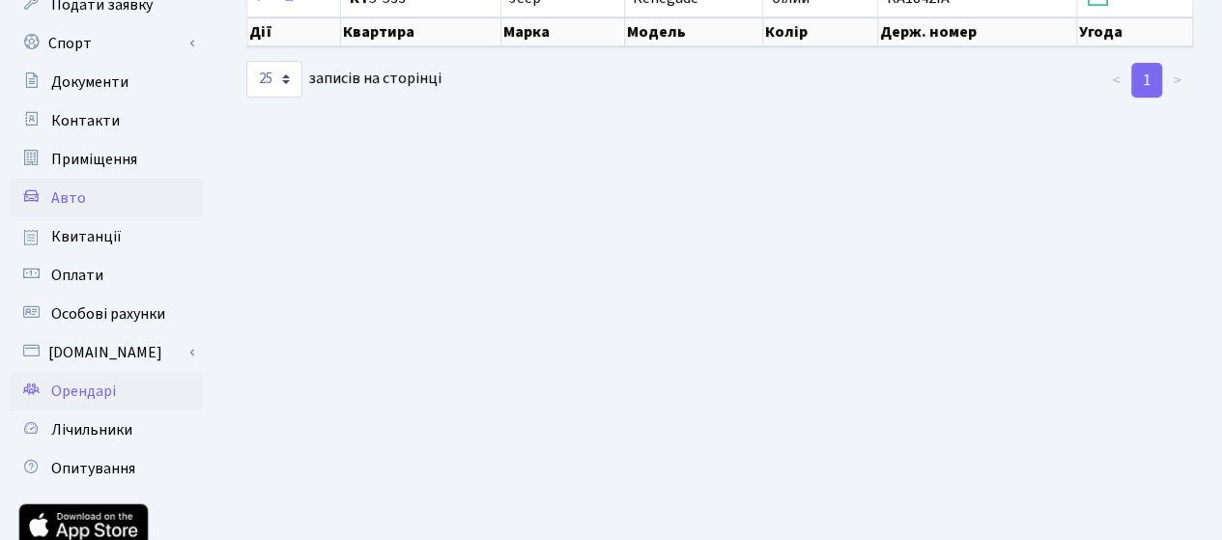
click at [85, 389] on span "Орендарі" at bounding box center [83, 390] width 65 height 21
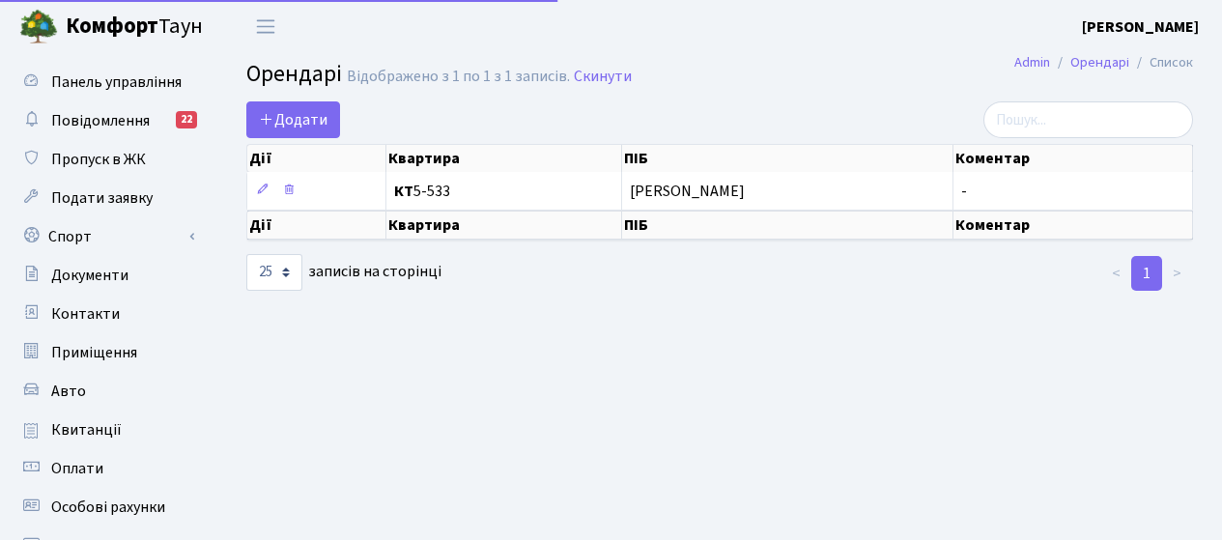
select select "25"
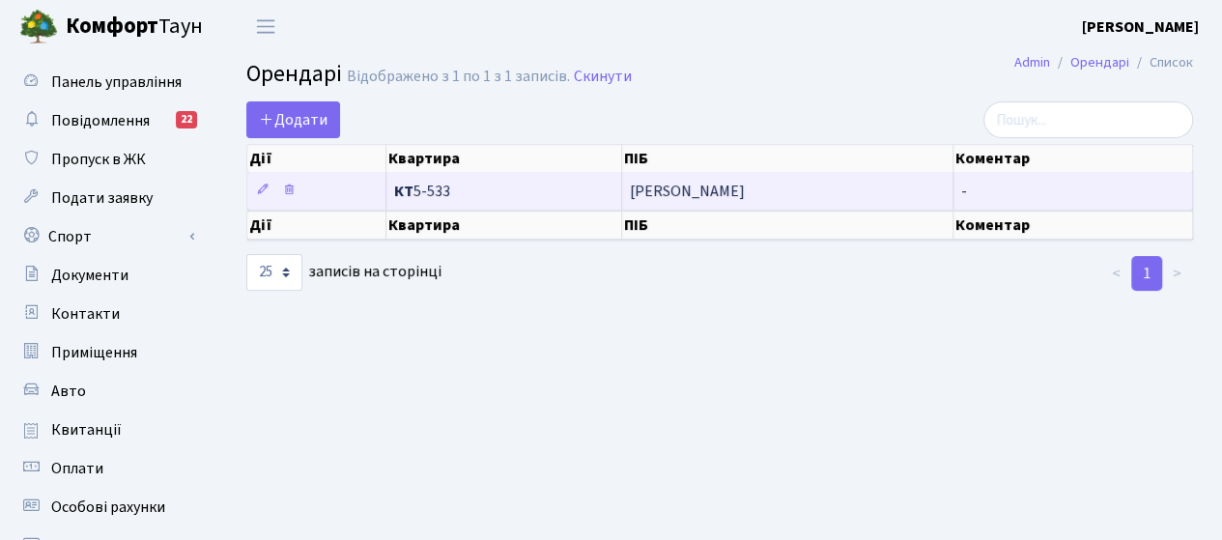
click at [655, 194] on span "[PERSON_NAME]" at bounding box center [787, 190] width 315 height 15
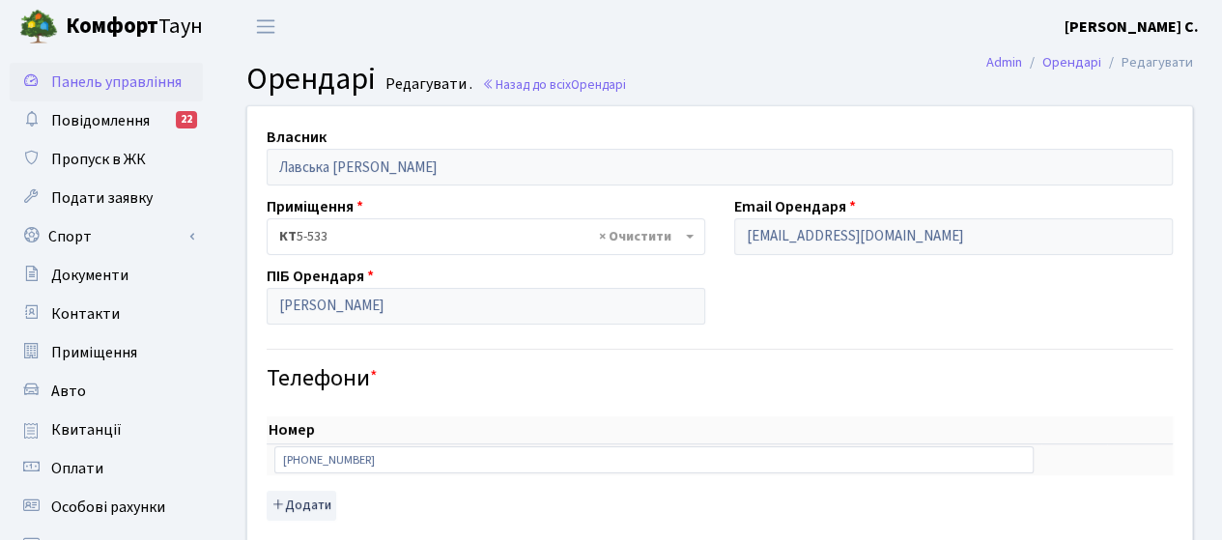
click at [89, 80] on span "Панель управління" at bounding box center [116, 81] width 130 height 21
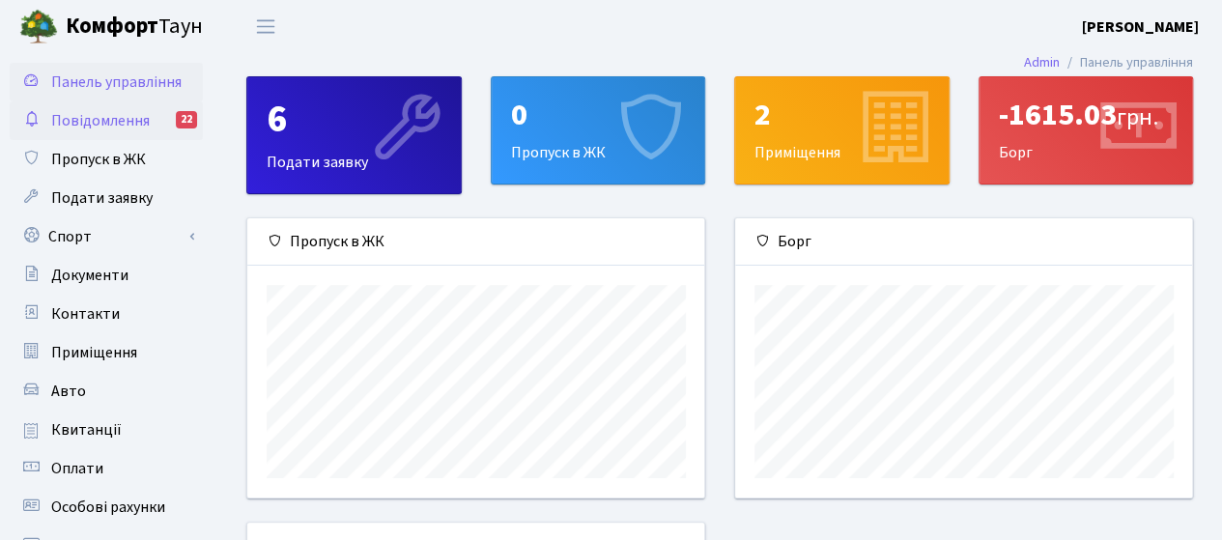
click at [131, 119] on span "Повідомлення" at bounding box center [100, 120] width 98 height 21
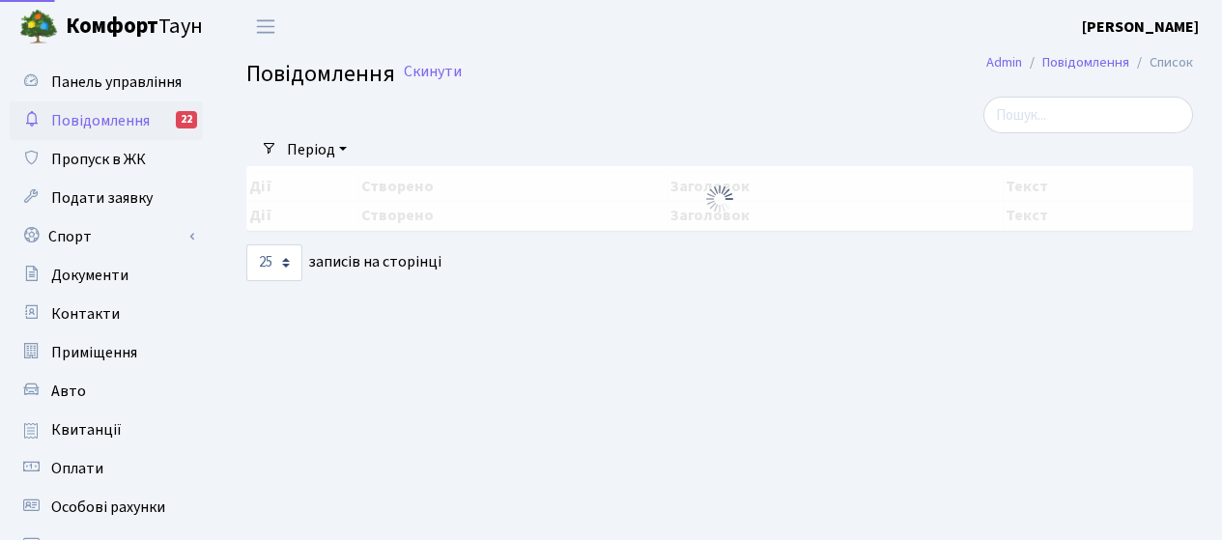
select select "25"
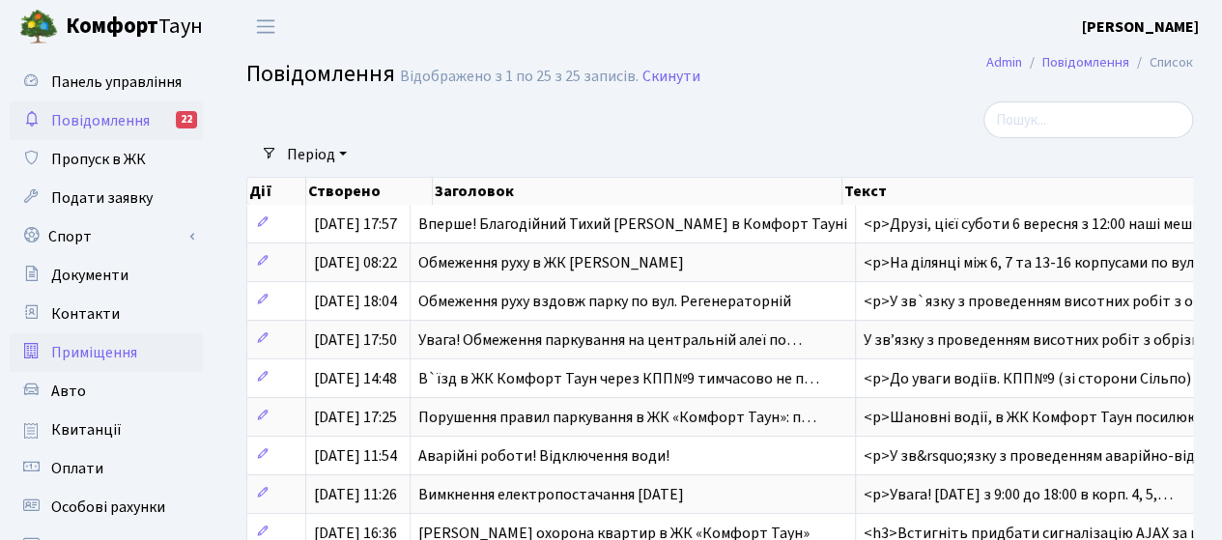
click at [77, 350] on span "Приміщення" at bounding box center [94, 352] width 86 height 21
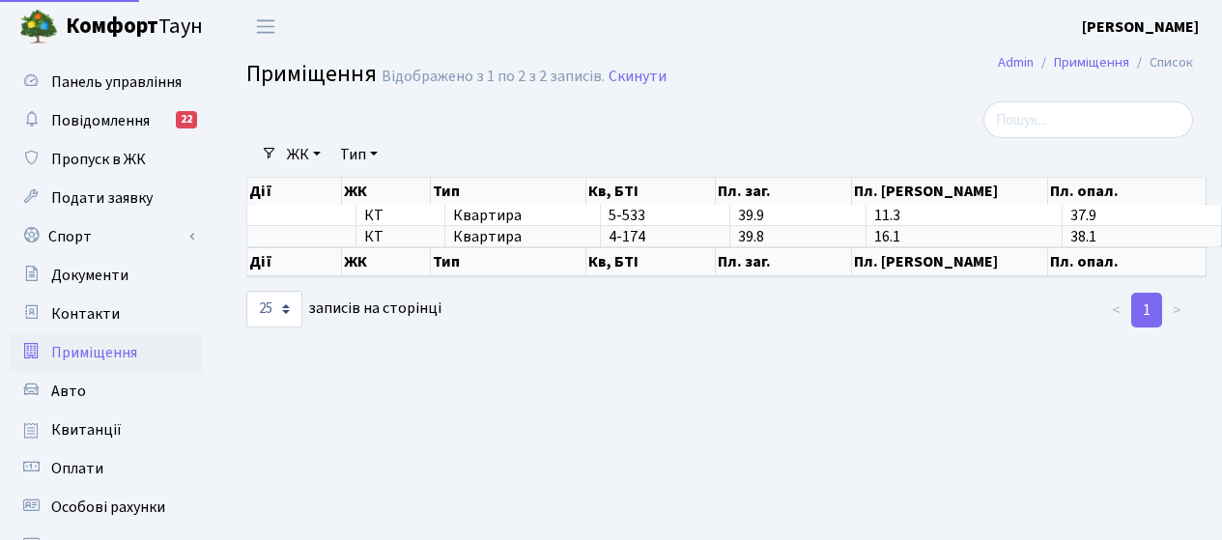
select select "25"
click at [90, 72] on span "Панель управління" at bounding box center [116, 81] width 130 height 21
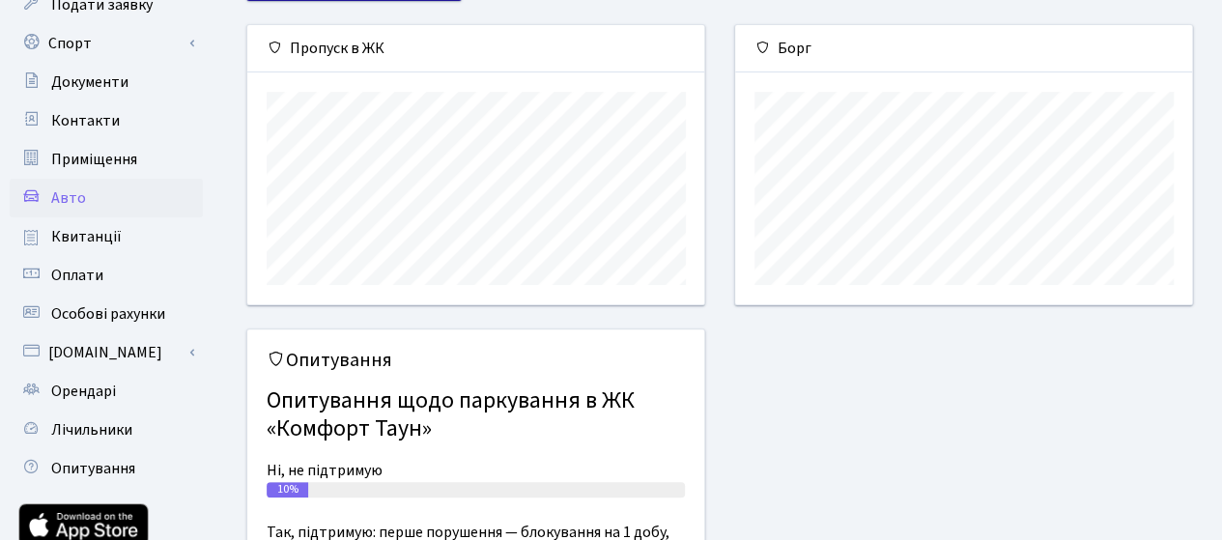
scroll to position [290, 0]
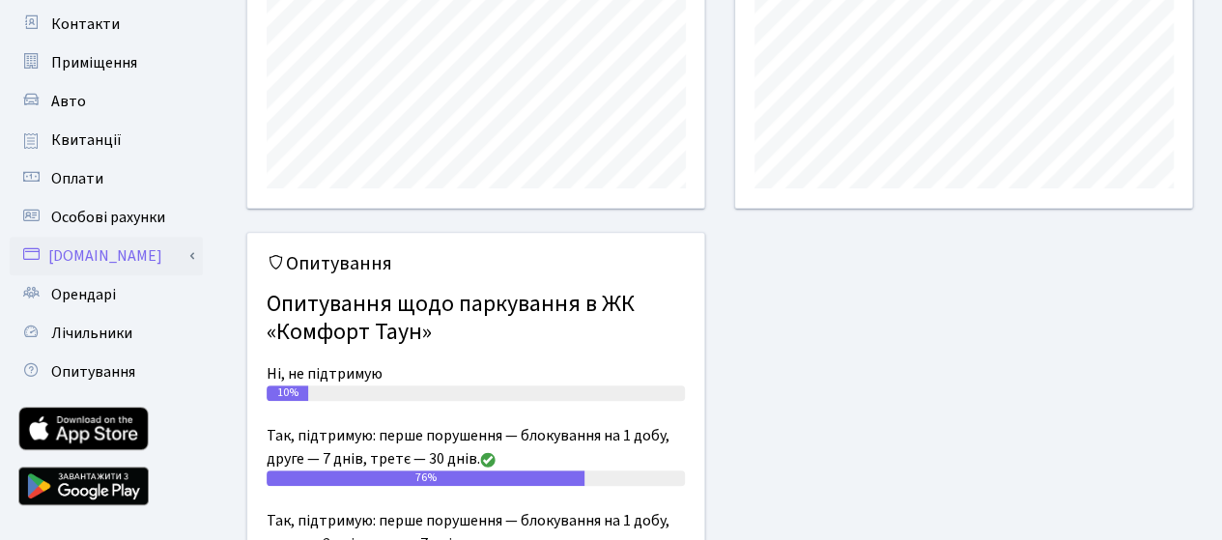
click at [77, 253] on link "[DOMAIN_NAME]" at bounding box center [106, 256] width 193 height 39
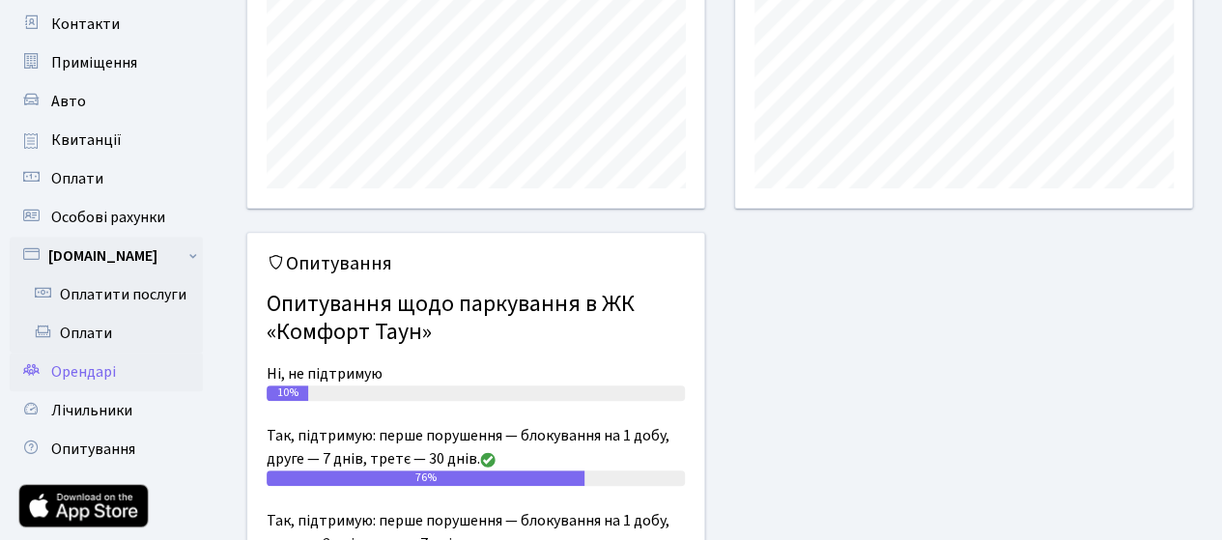
click at [73, 371] on span "Орендарі" at bounding box center [83, 371] width 65 height 21
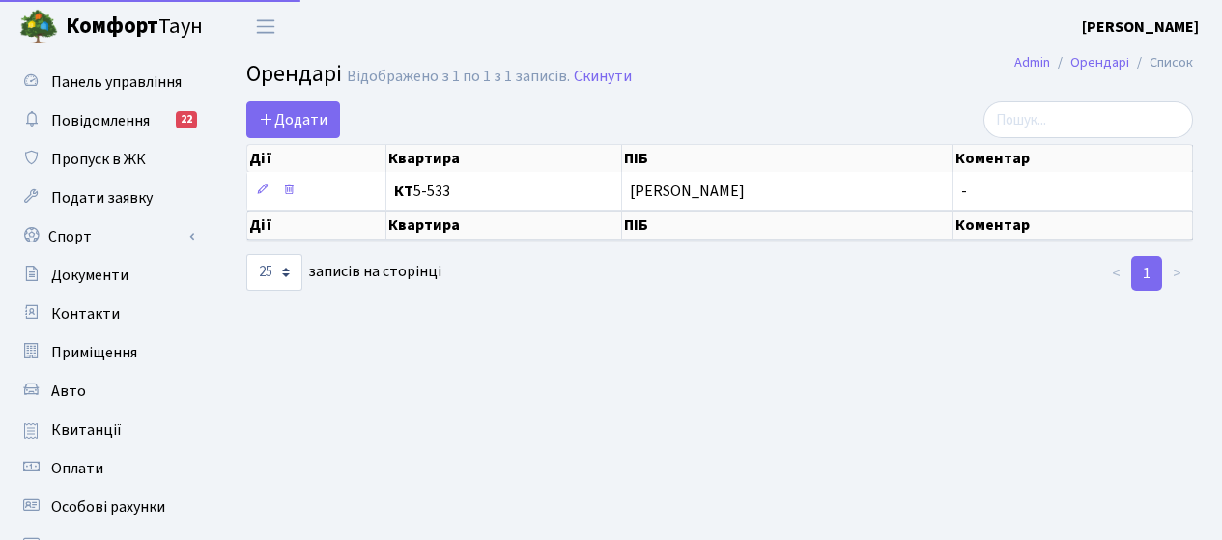
select select "25"
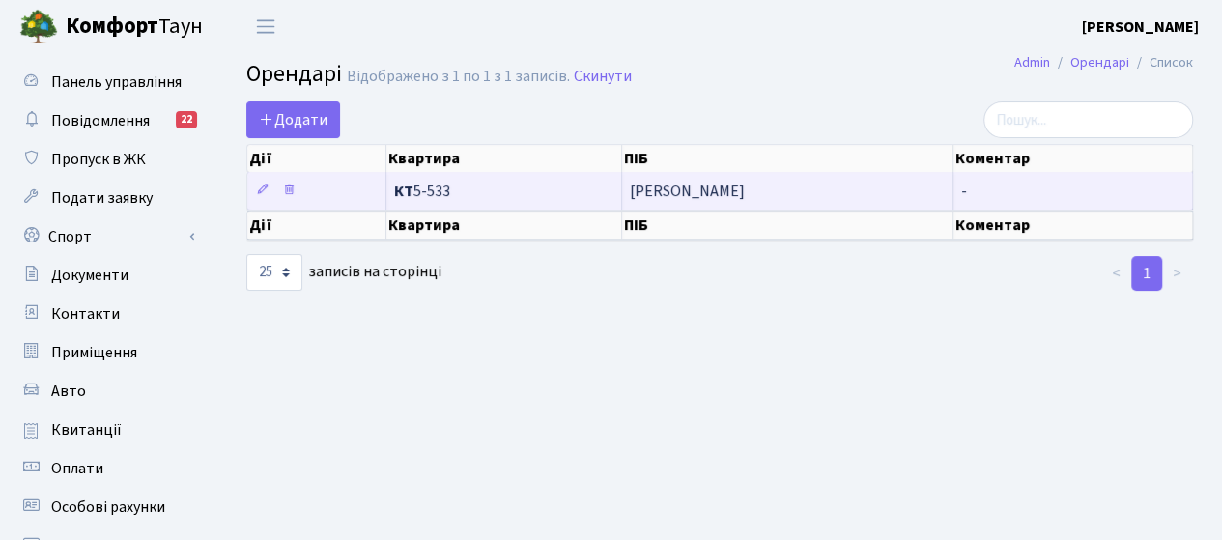
click at [331, 188] on td at bounding box center [316, 191] width 139 height 38
